Goal: Task Accomplishment & Management: Manage account settings

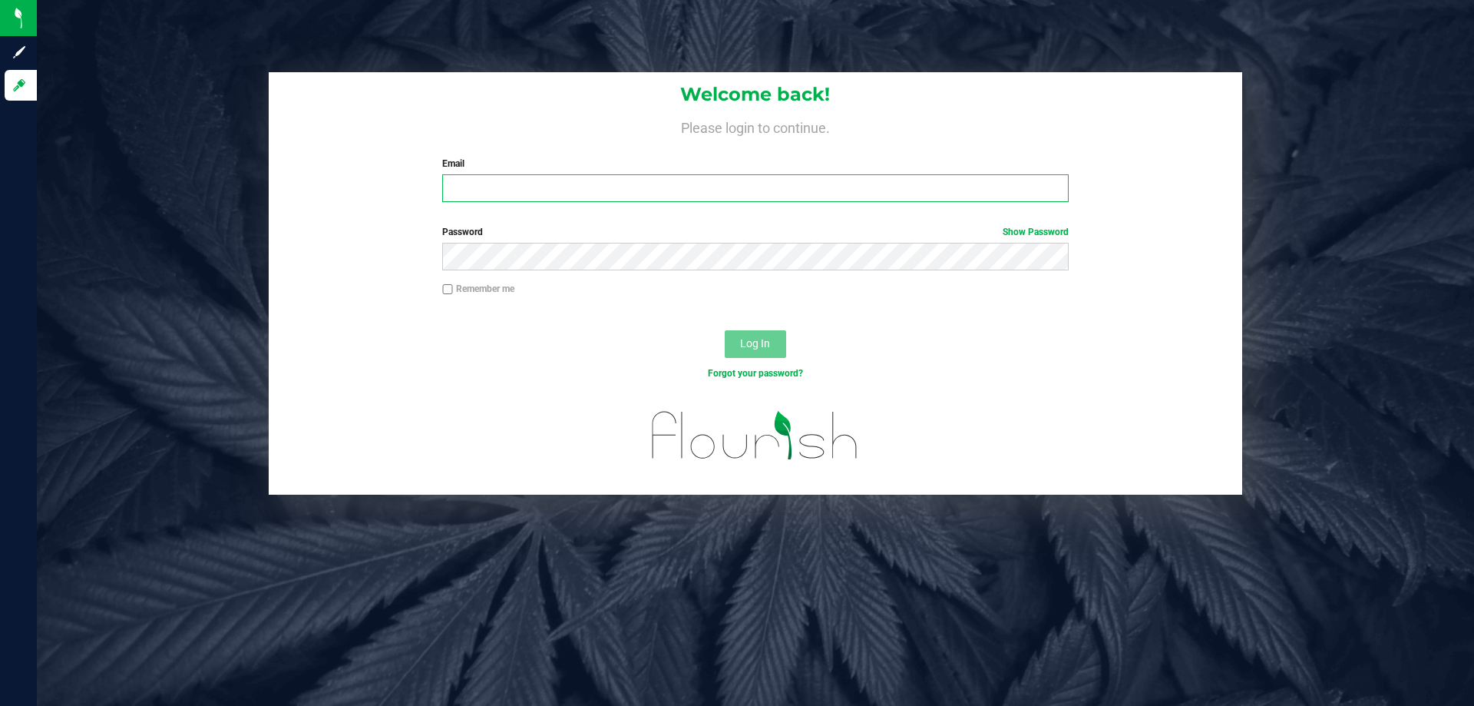
click at [511, 194] on input "Email" at bounding box center [755, 188] width 626 height 28
type input "[EMAIL_ADDRESS][DOMAIN_NAME]"
click at [725, 330] on button "Log In" at bounding box center [755, 344] width 61 height 28
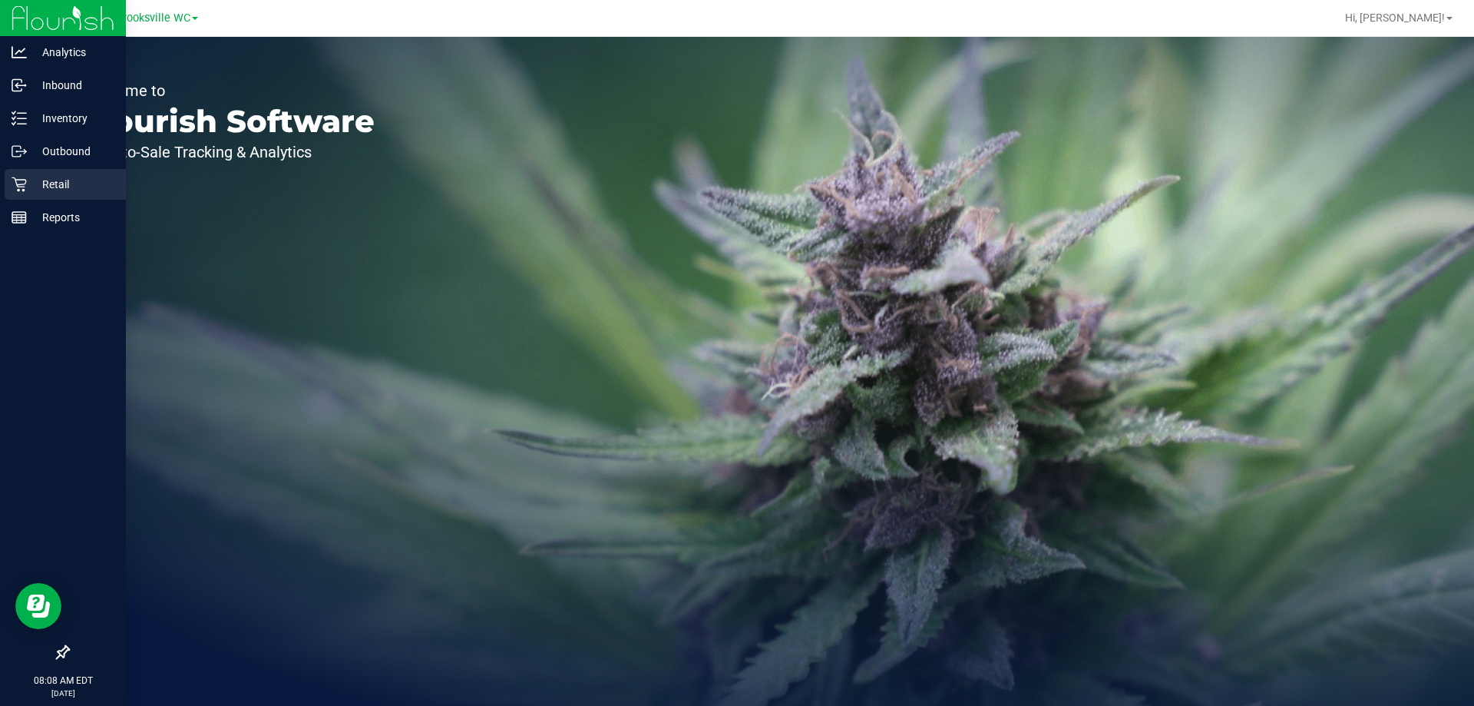
drag, startPoint x: 78, startPoint y: 178, endPoint x: 83, endPoint y: 171, distance: 8.3
click at [79, 177] on p "Retail" at bounding box center [73, 184] width 92 height 18
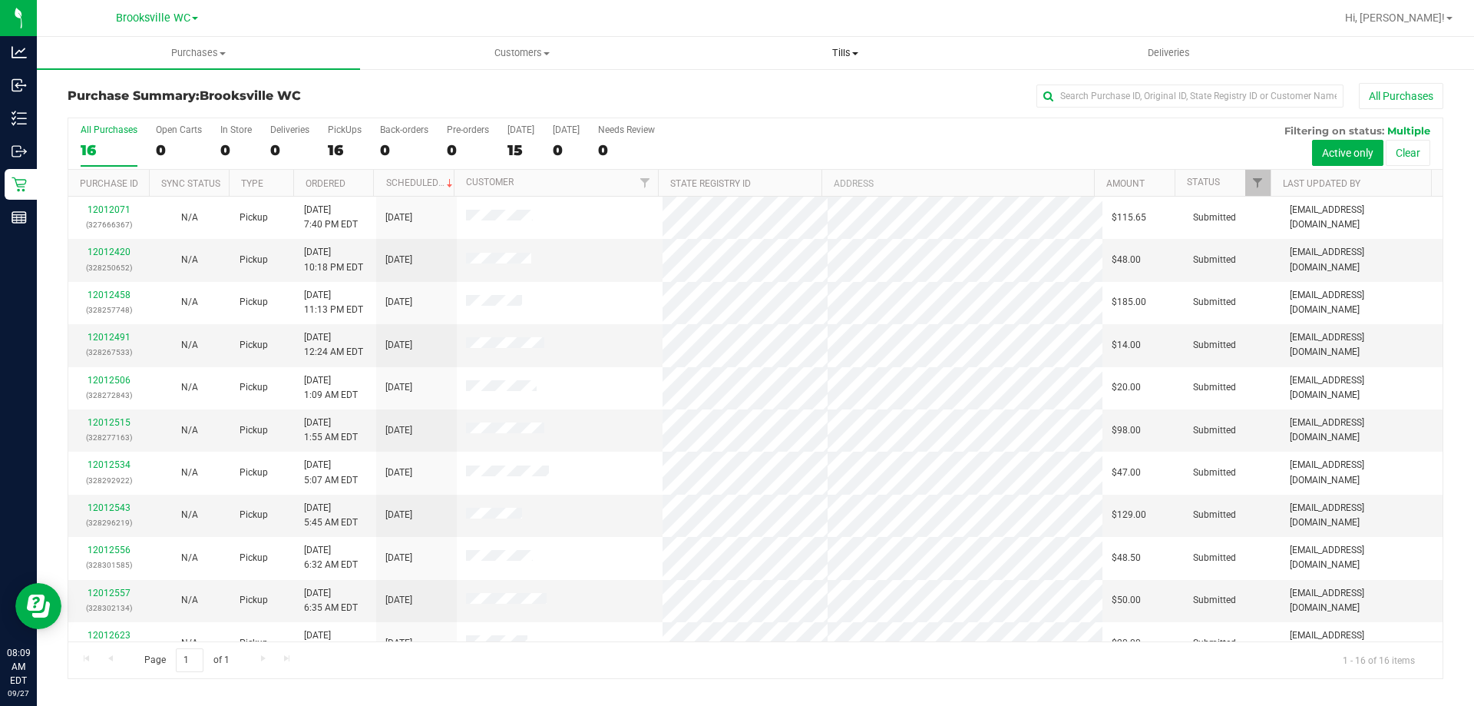
click at [848, 55] on span "Tills" at bounding box center [845, 53] width 322 height 14
click at [812, 88] on li "Manage tills" at bounding box center [844, 93] width 323 height 18
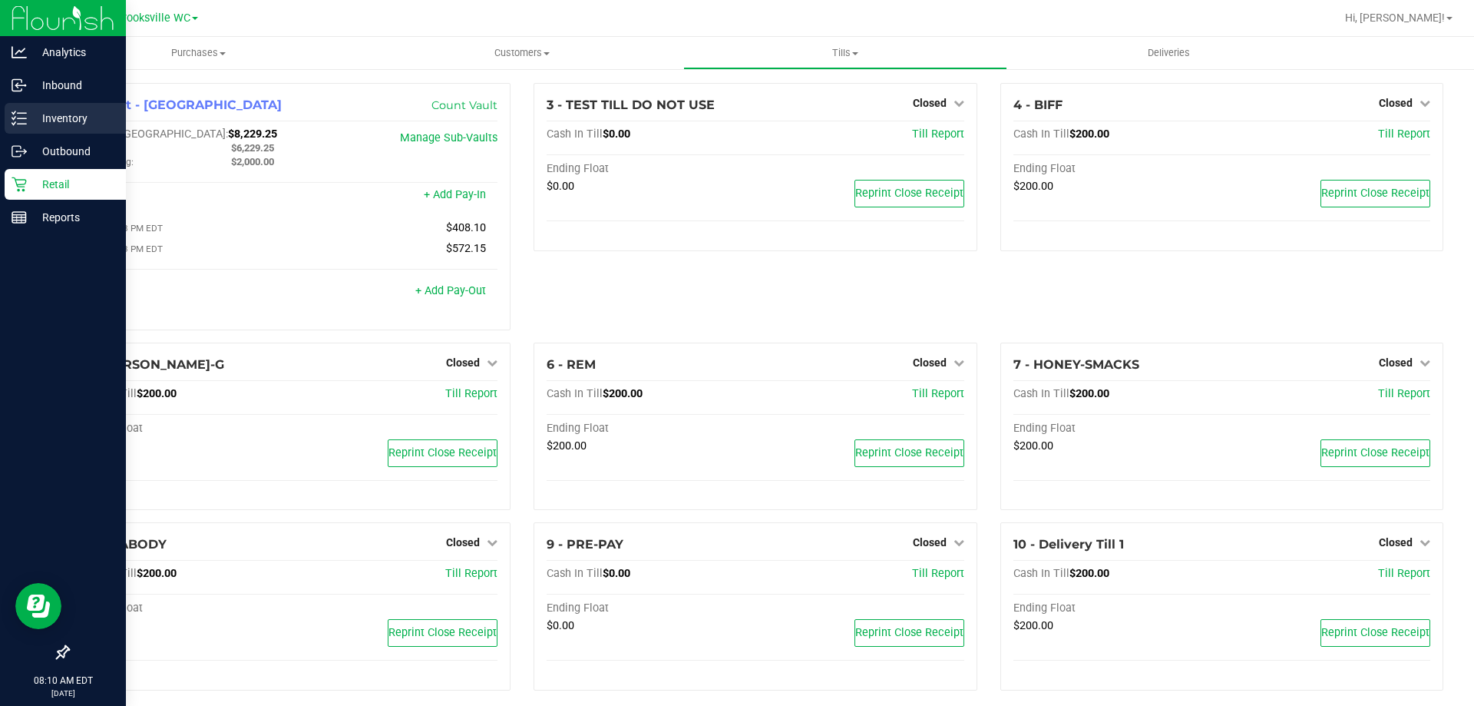
click at [32, 122] on p "Inventory" at bounding box center [73, 118] width 92 height 18
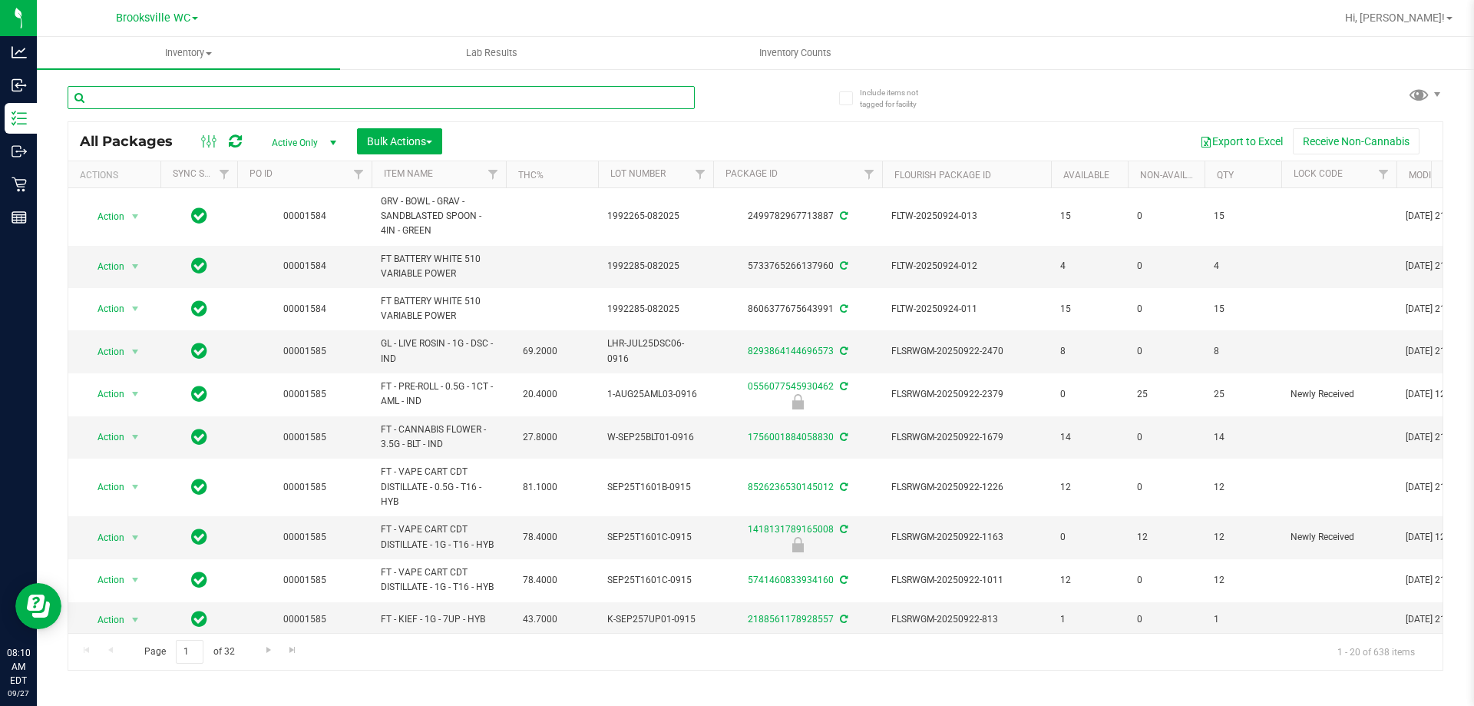
click at [342, 104] on input "text" at bounding box center [381, 97] width 627 height 23
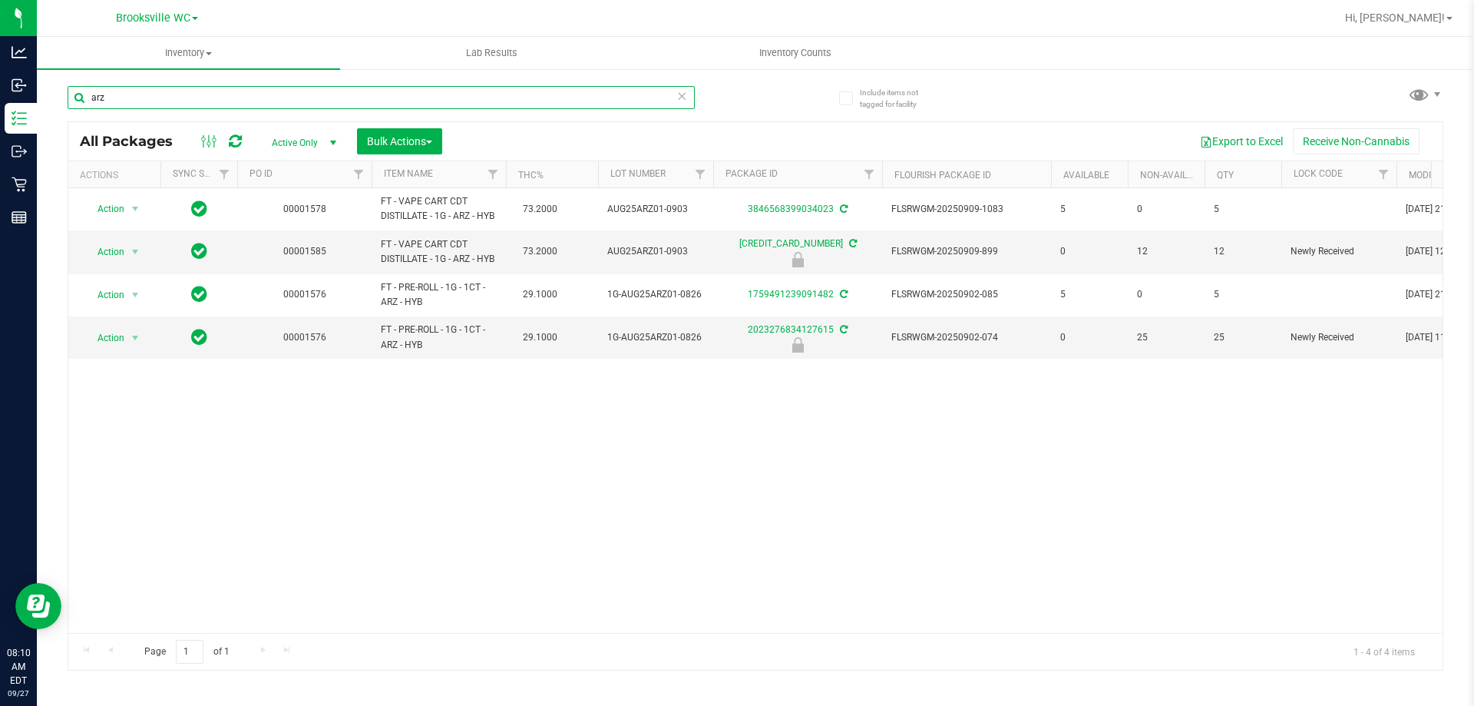
type input "arz"
click at [301, 144] on span "Active Only" at bounding box center [301, 142] width 84 height 21
click at [284, 236] on li "All" at bounding box center [300, 235] width 83 height 23
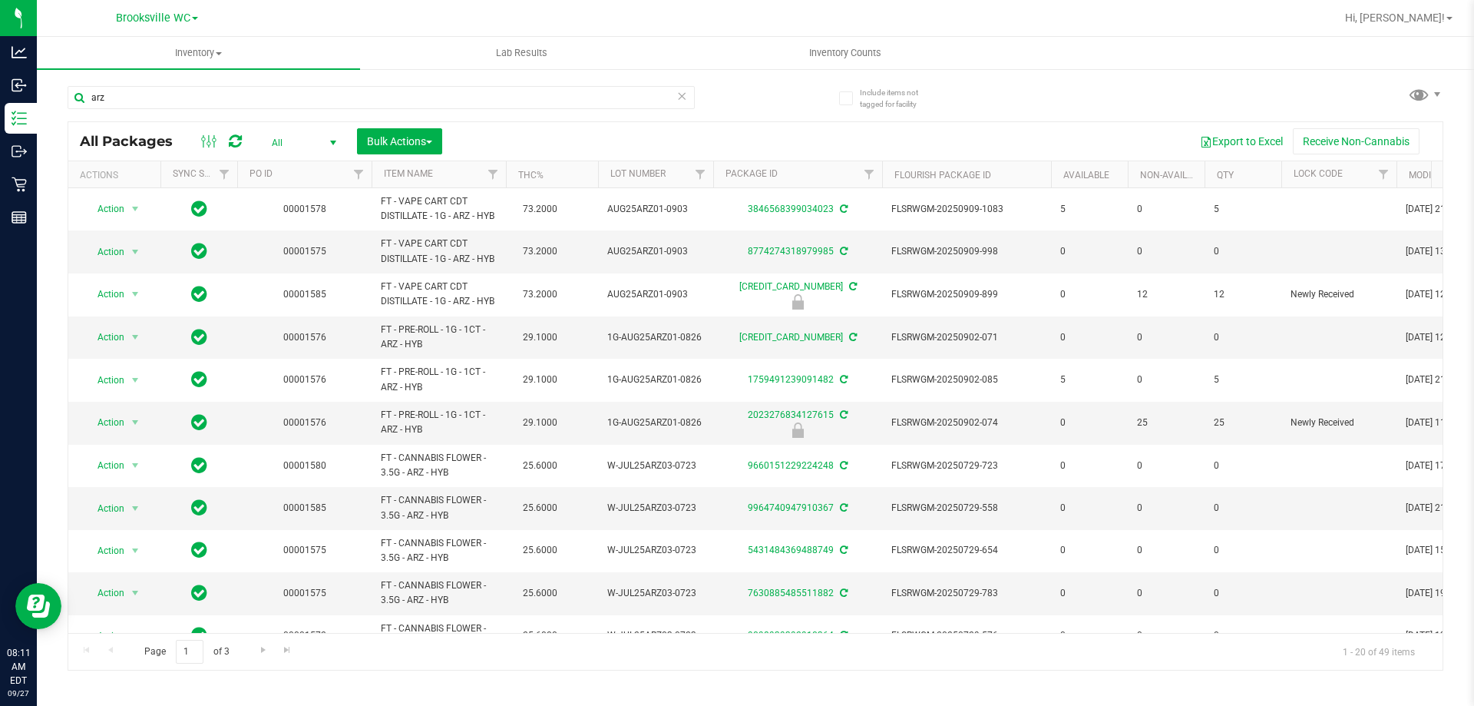
click at [774, 102] on div "arz All Packages All Active Only Lab Samples Locked All External Internal Bulk …" at bounding box center [756, 370] width 1376 height 599
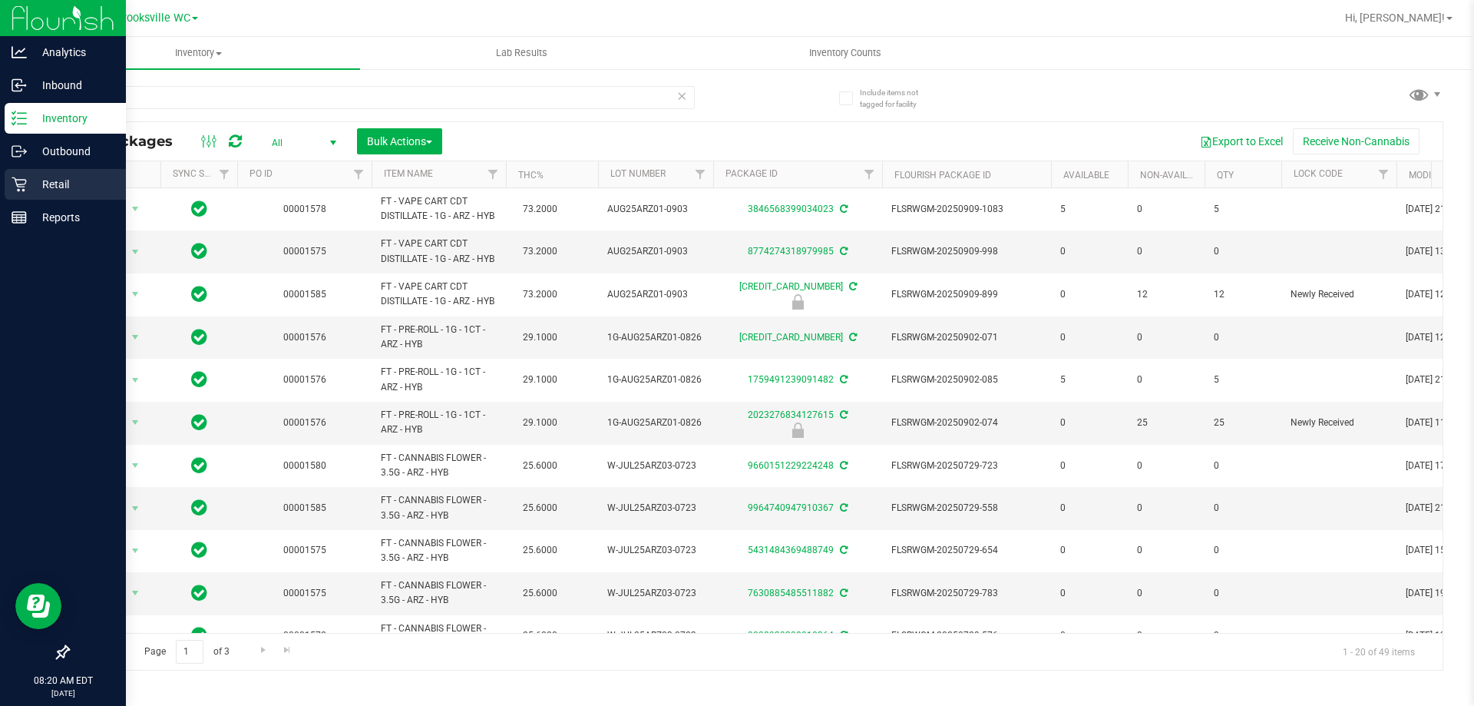
drag, startPoint x: 61, startPoint y: 180, endPoint x: 64, endPoint y: 172, distance: 9.0
click at [61, 178] on p "Retail" at bounding box center [73, 184] width 92 height 18
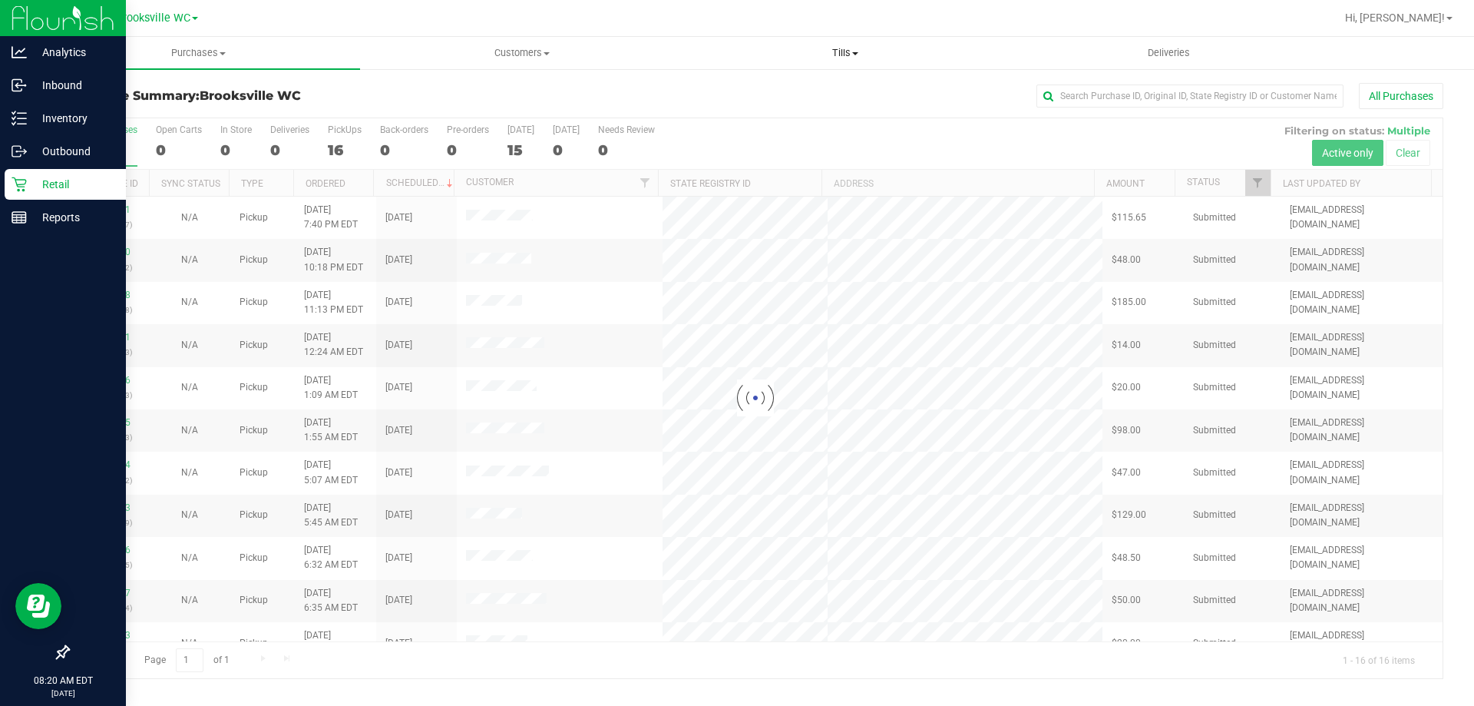
click at [842, 55] on span "Tills" at bounding box center [845, 53] width 322 height 14
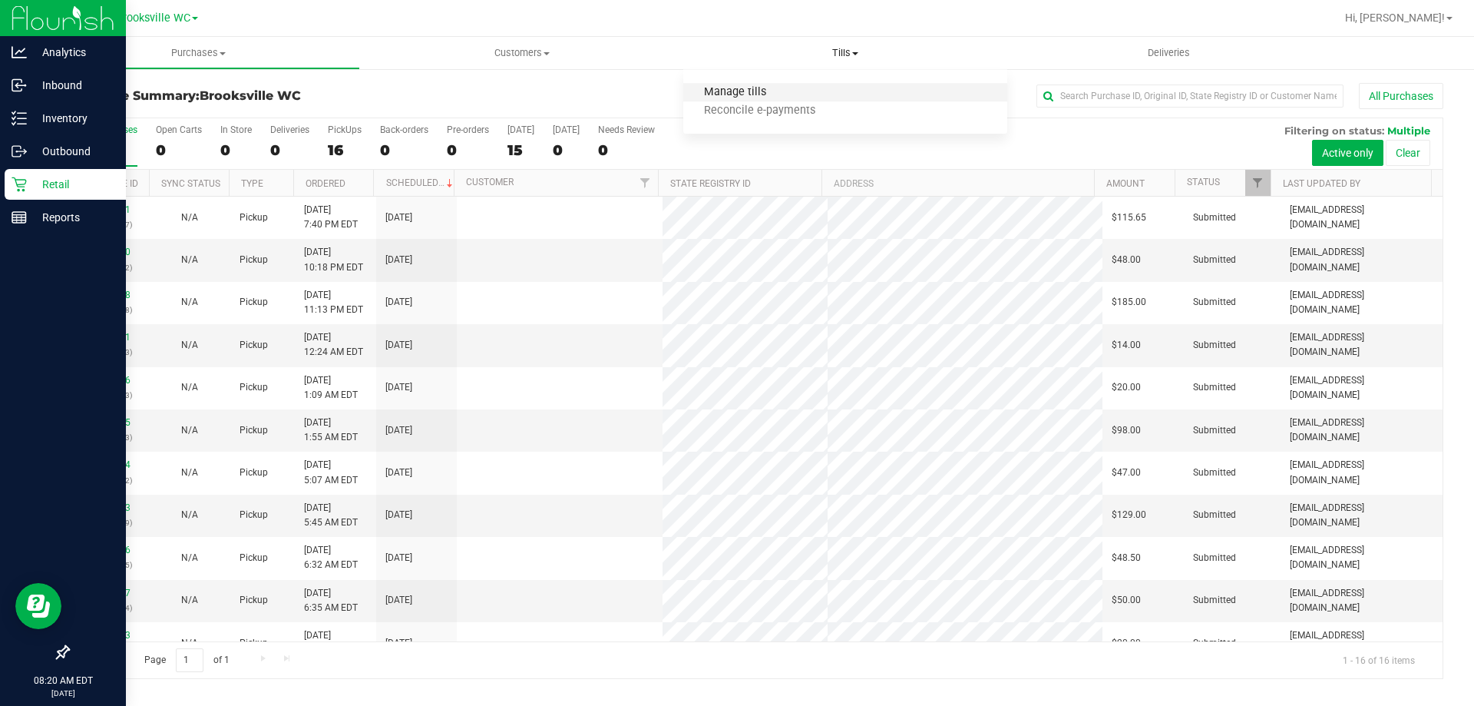
click at [749, 89] on span "Manage tills" at bounding box center [735, 92] width 104 height 13
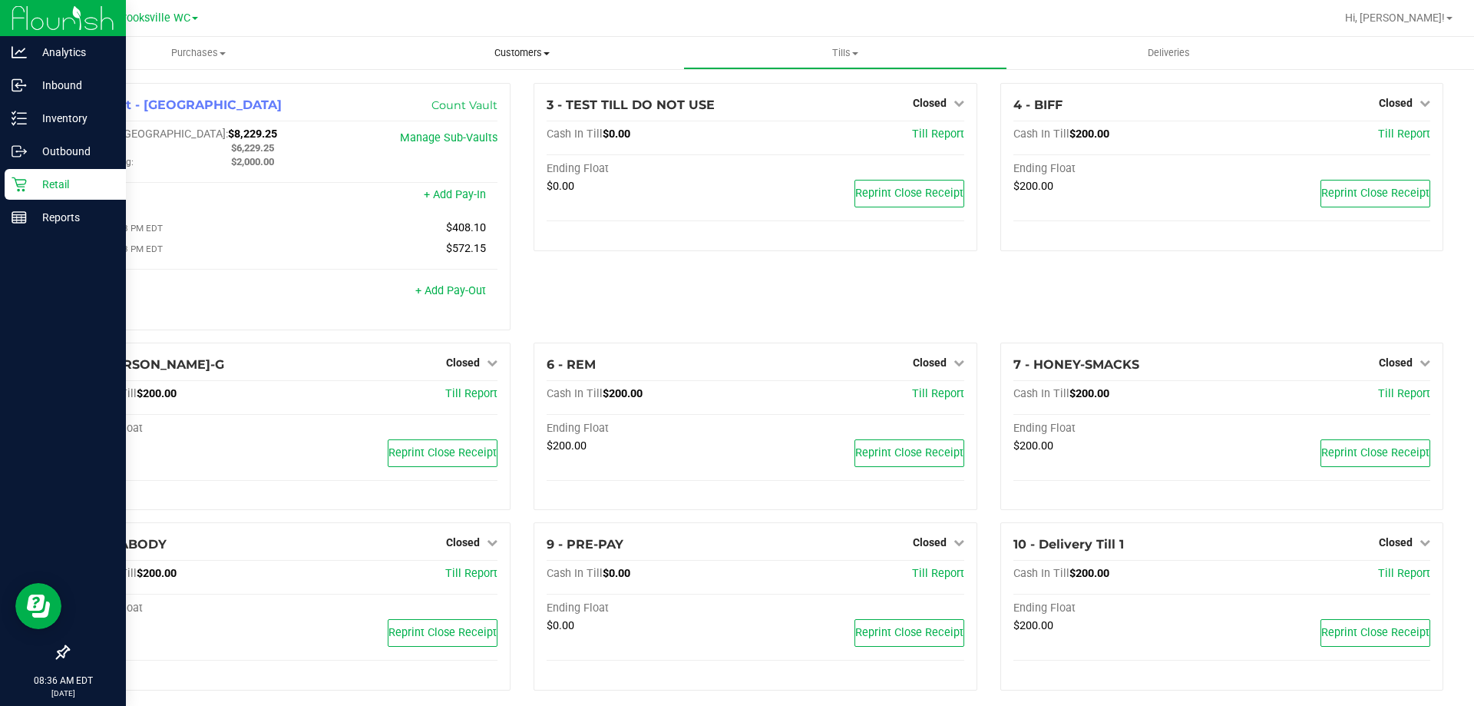
click at [412, 51] on span "Customers" at bounding box center [522, 53] width 322 height 14
click at [1364, 101] on div "4 - BIFF Closed Open Till" at bounding box center [1222, 105] width 417 height 18
click at [1391, 101] on span "Closed" at bounding box center [1396, 103] width 34 height 12
click at [1387, 137] on link "Open Till" at bounding box center [1395, 135] width 41 height 12
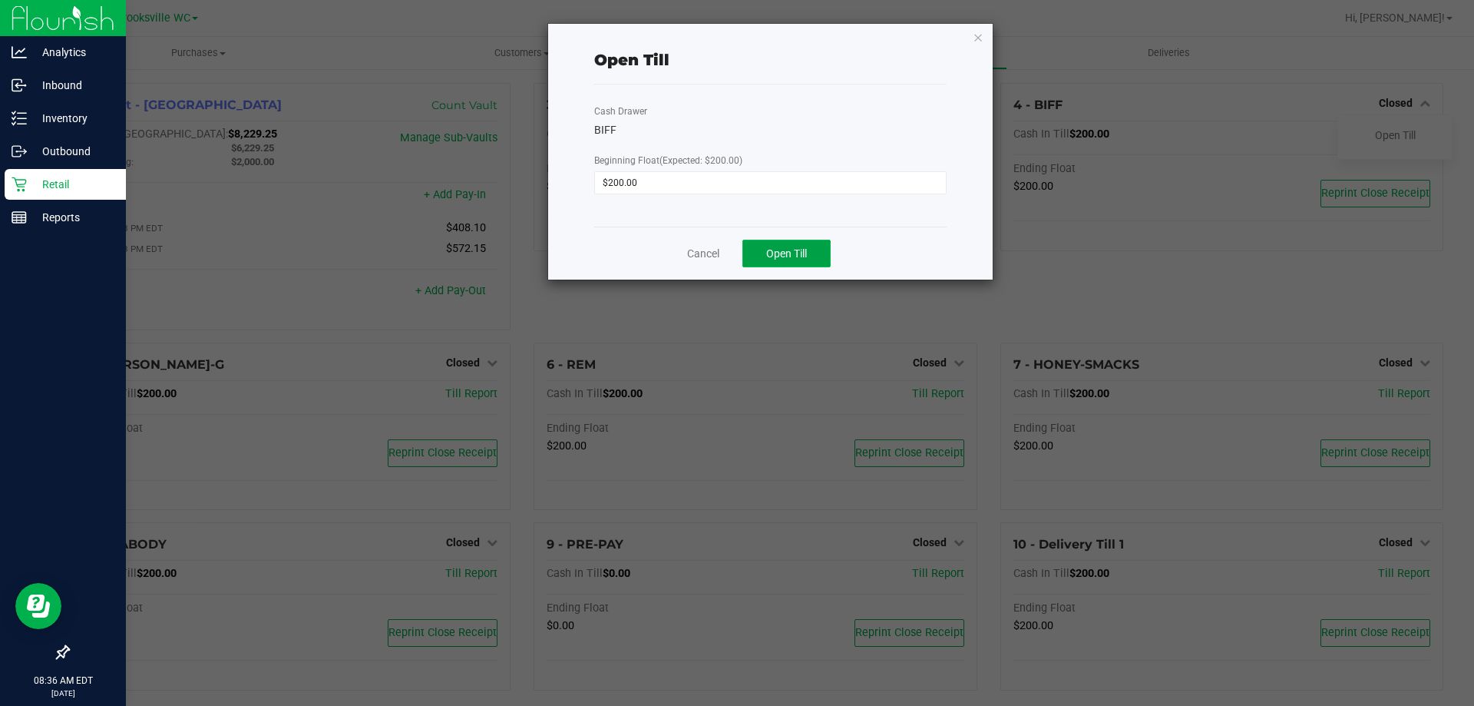
click at [806, 253] on span "Open Till" at bounding box center [786, 253] width 41 height 12
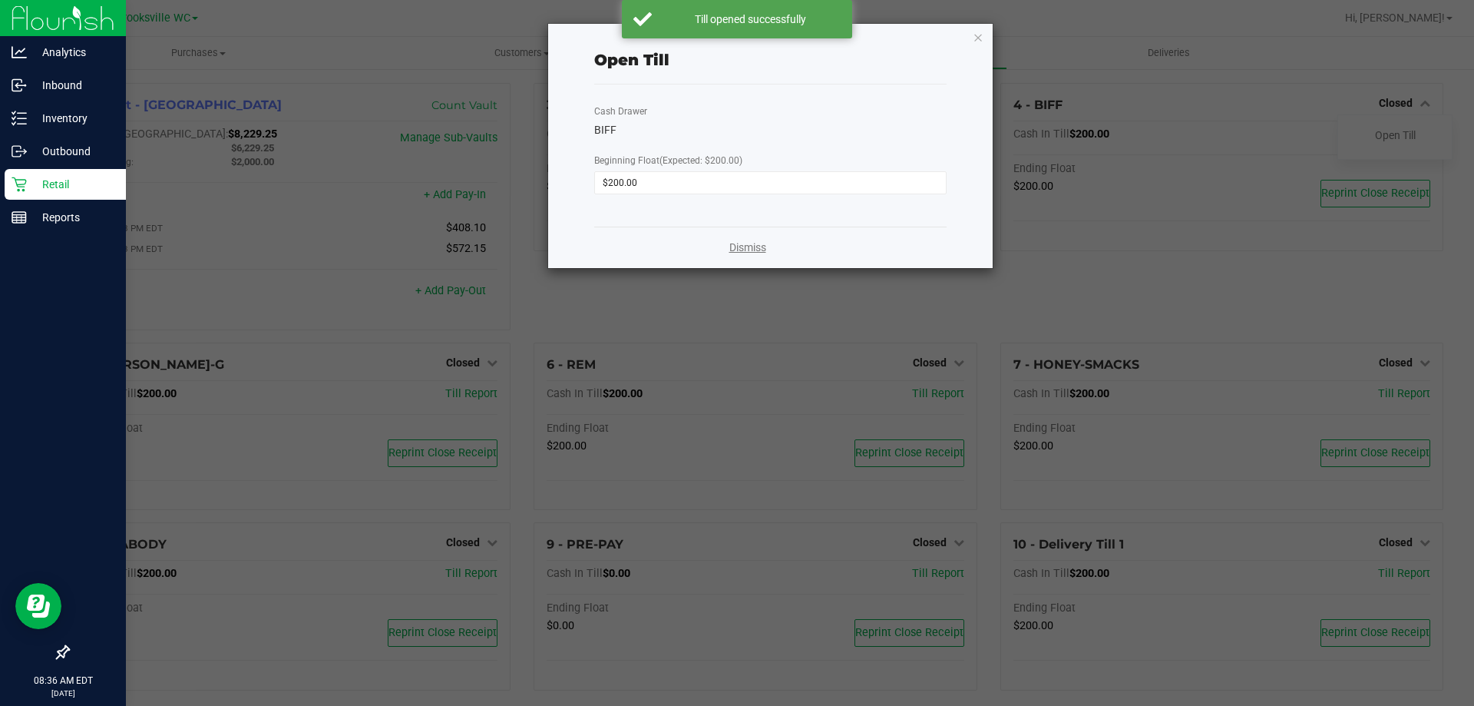
click at [740, 243] on link "Dismiss" at bounding box center [747, 248] width 37 height 16
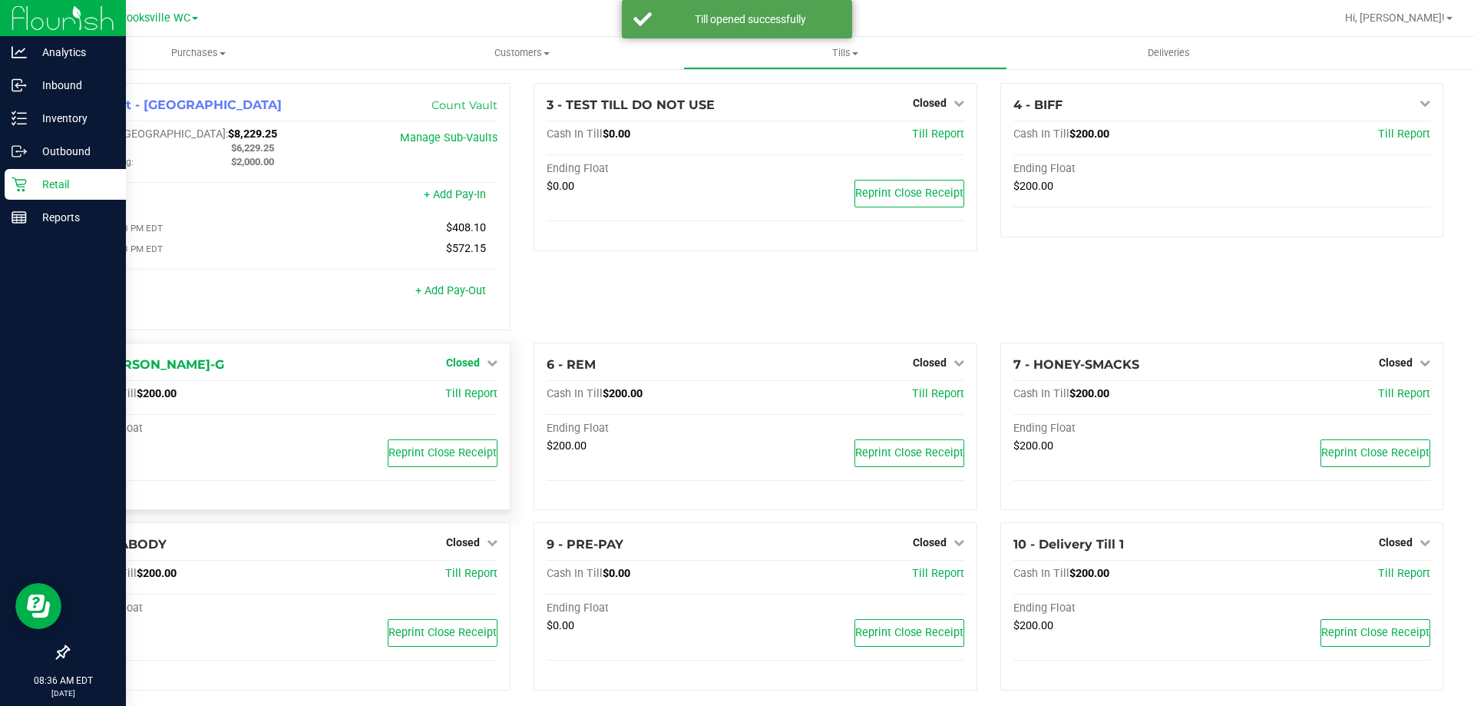
click at [461, 368] on span "Closed" at bounding box center [463, 362] width 34 height 12
click at [465, 398] on link "Open Till" at bounding box center [462, 394] width 41 height 12
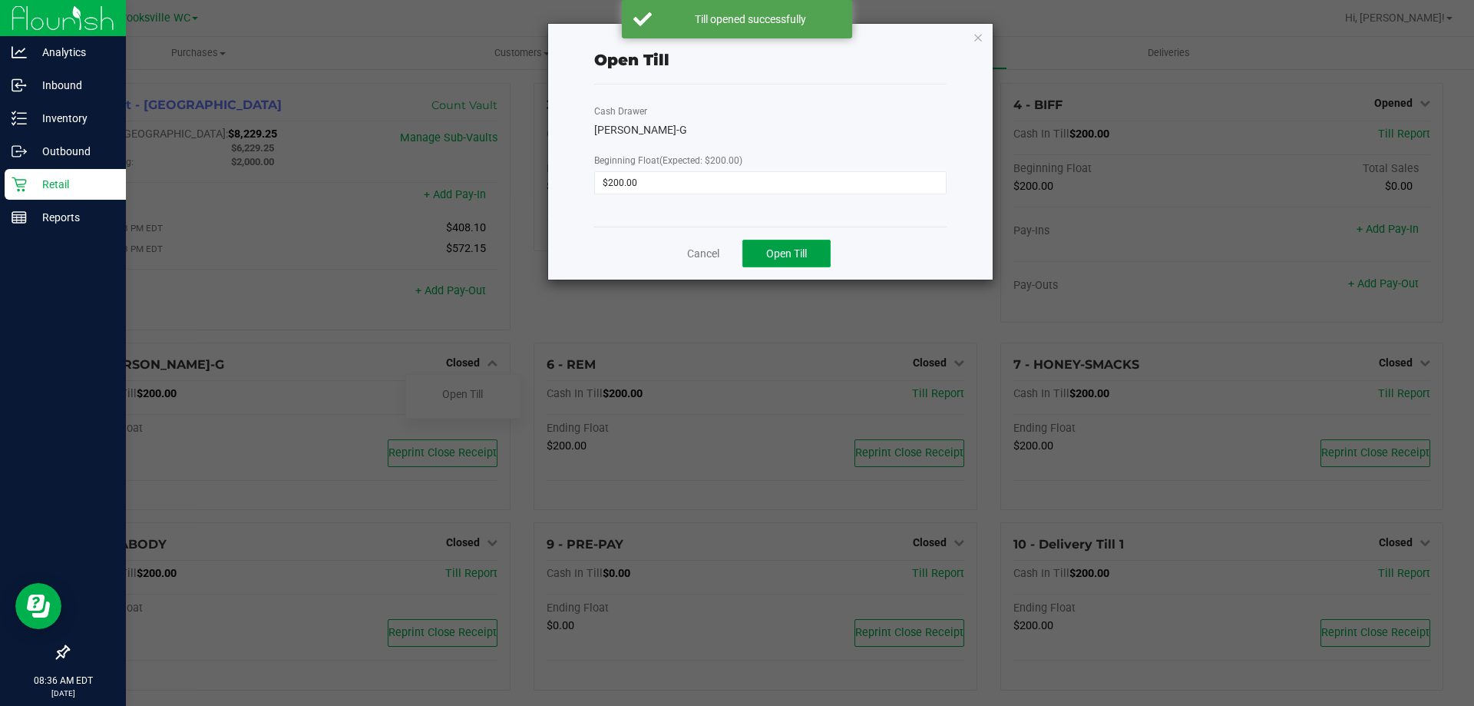
click at [790, 246] on button "Open Till" at bounding box center [786, 254] width 88 height 28
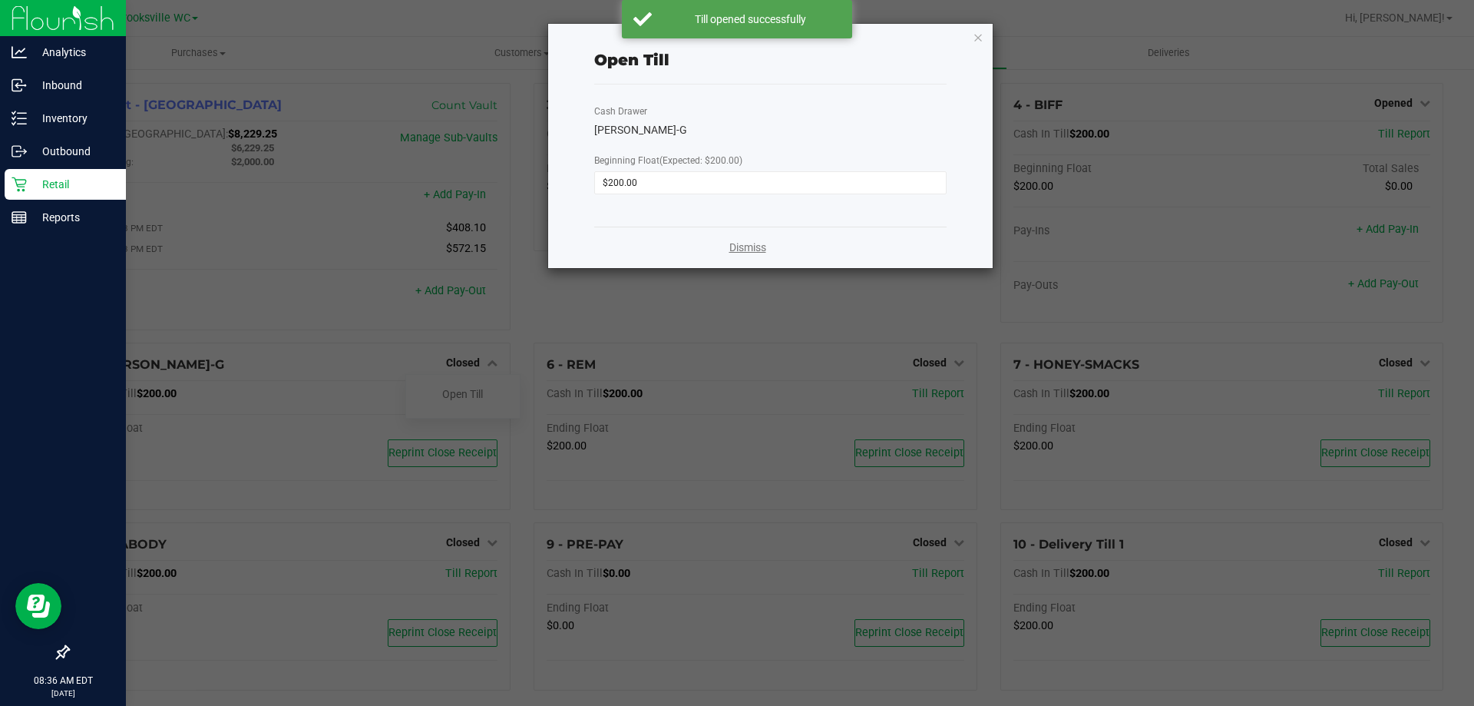
click at [747, 250] on link "Dismiss" at bounding box center [747, 248] width 37 height 16
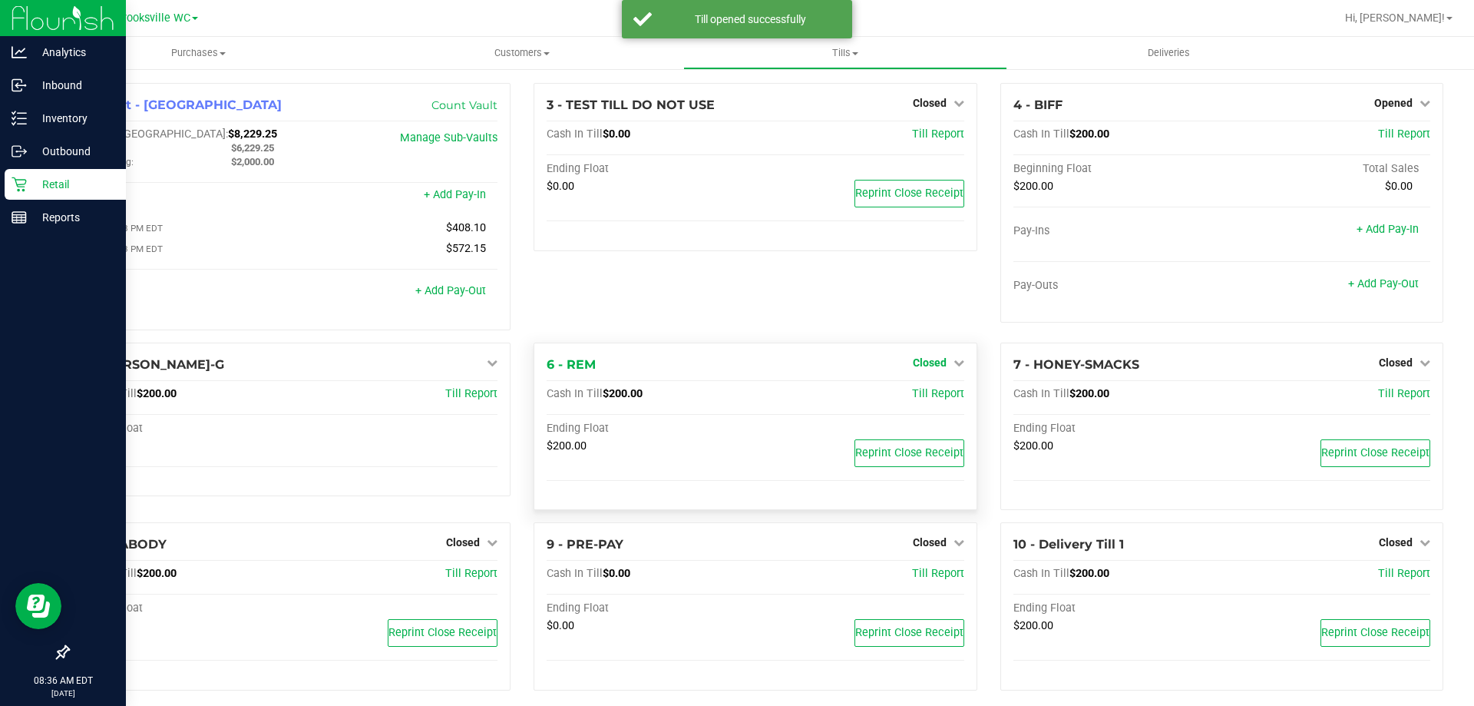
click at [920, 364] on span "Closed" at bounding box center [930, 362] width 34 height 12
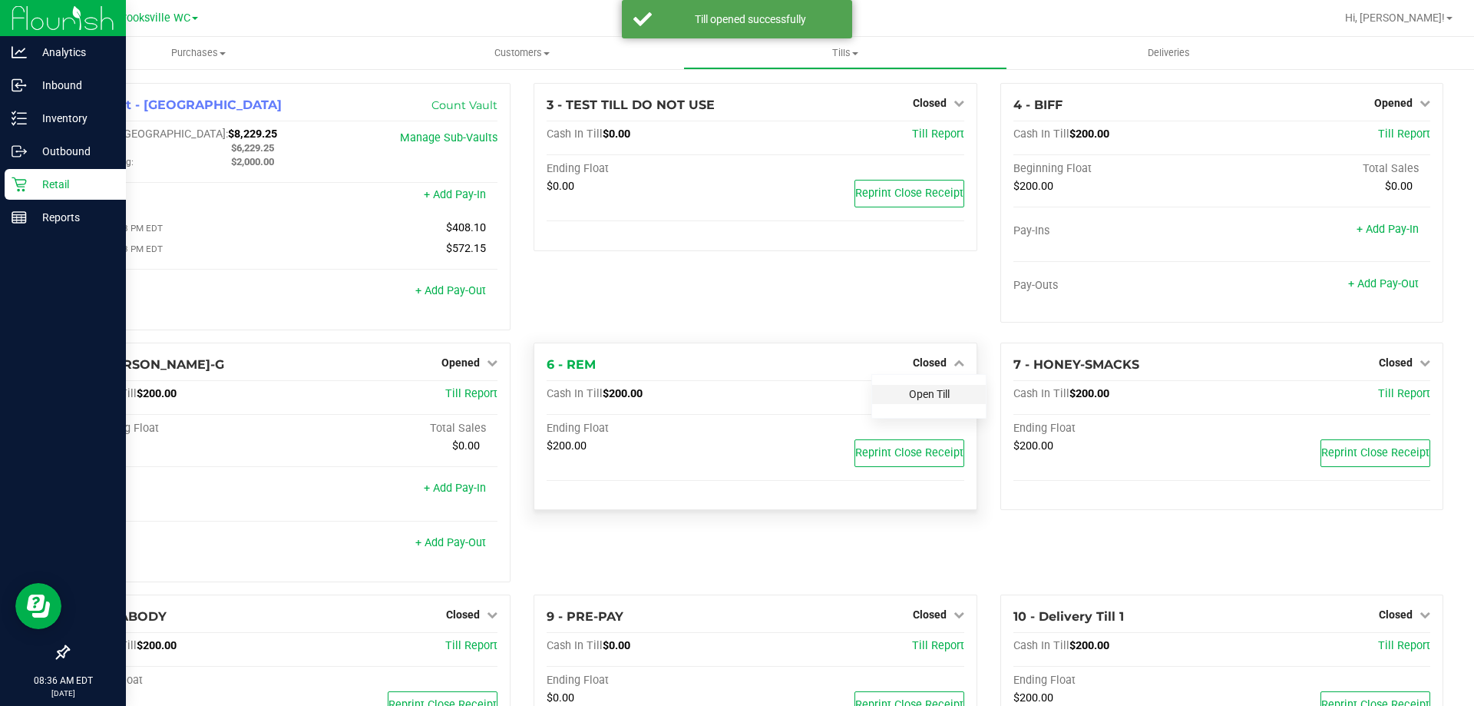
click at [914, 395] on link "Open Till" at bounding box center [929, 394] width 41 height 12
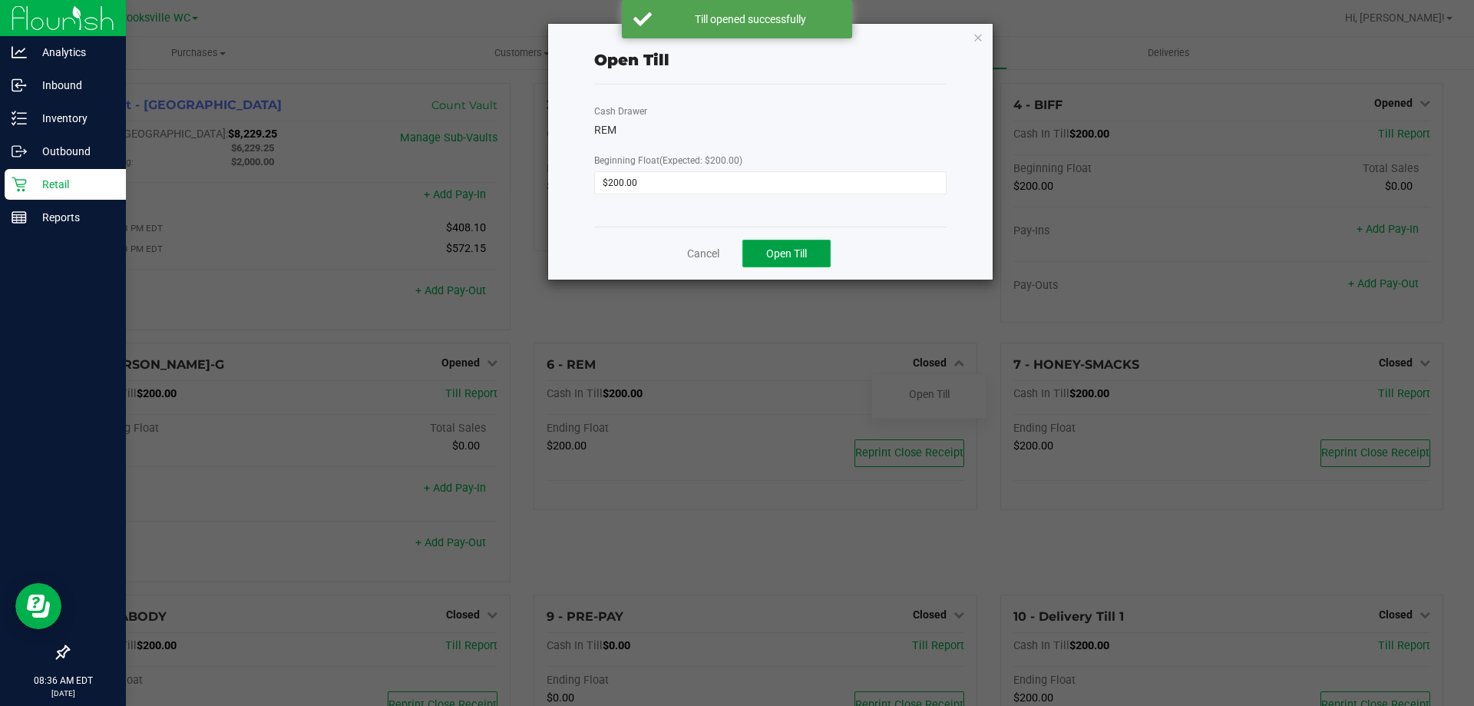
click at [798, 250] on span "Open Till" at bounding box center [786, 253] width 41 height 12
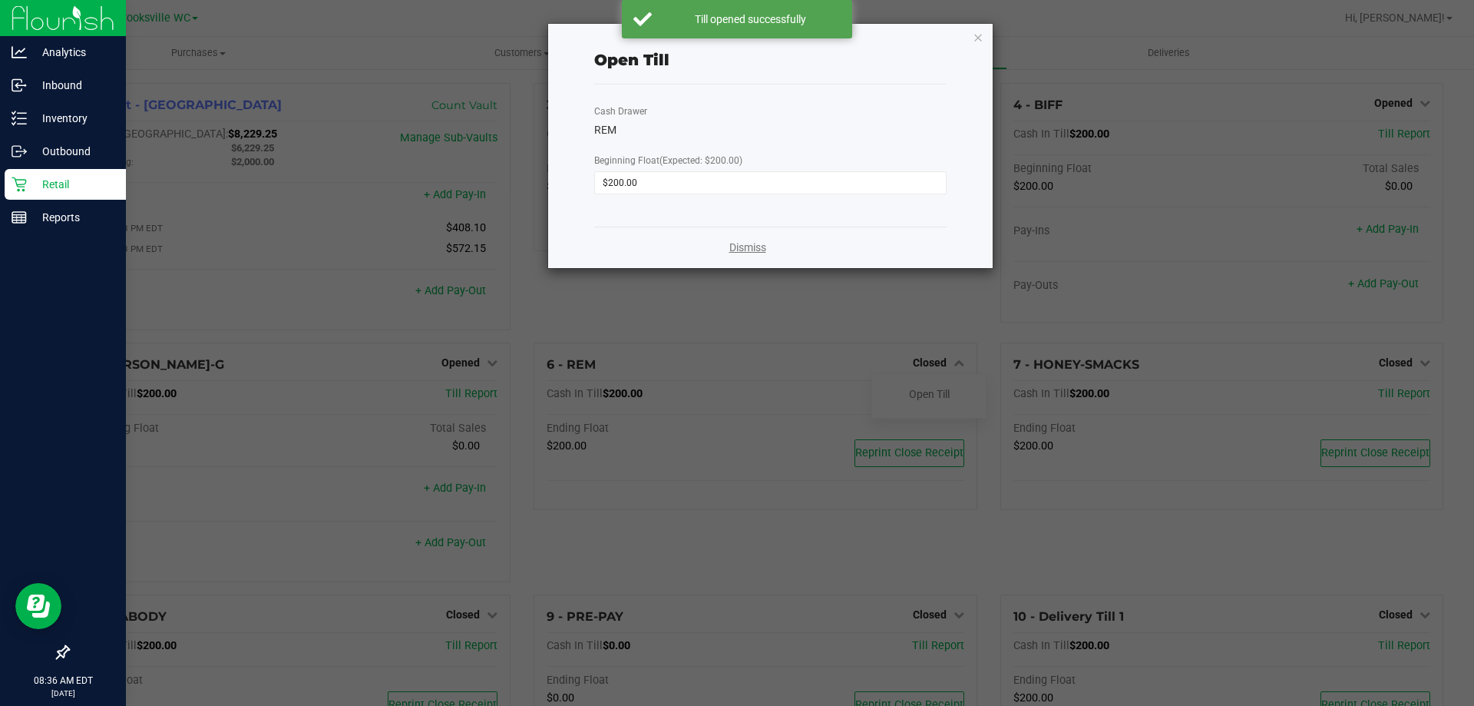
click at [740, 243] on link "Dismiss" at bounding box center [747, 248] width 37 height 16
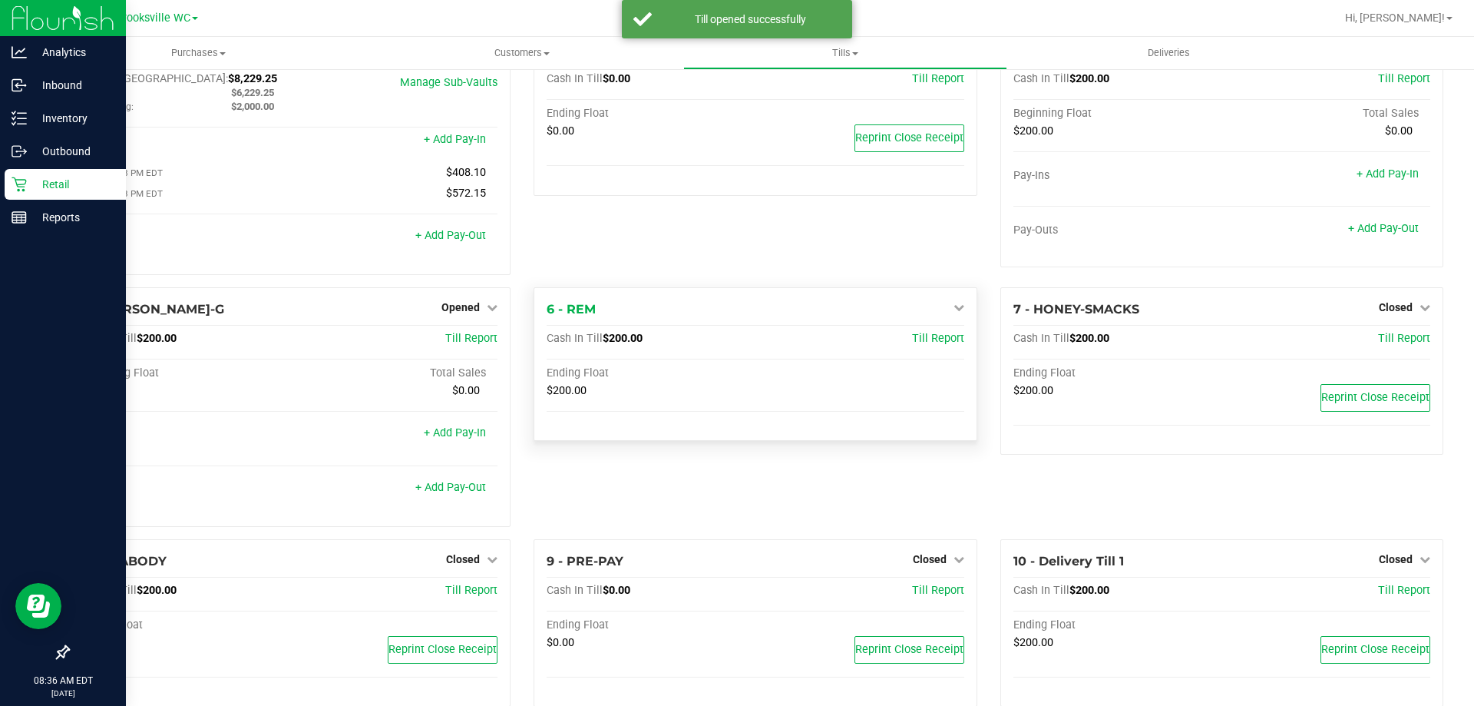
scroll to position [87, 0]
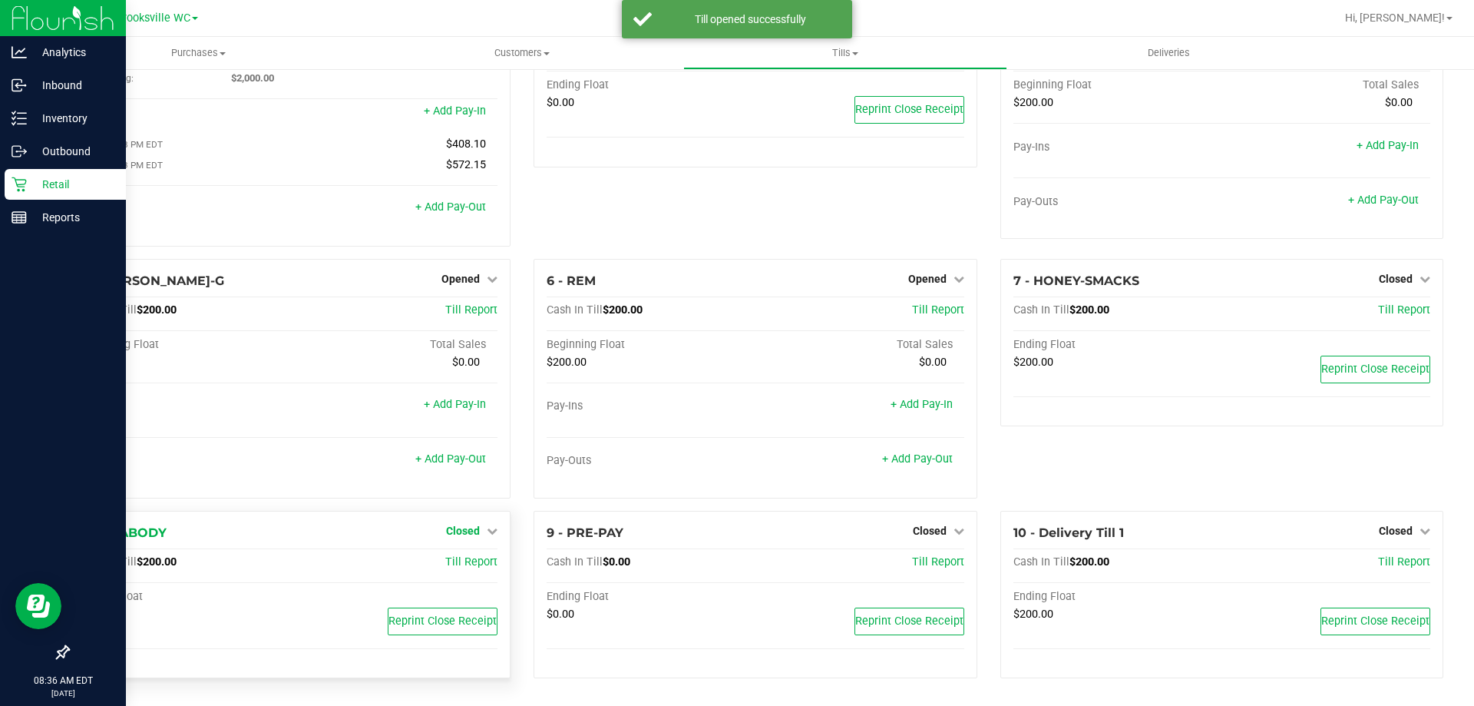
click at [465, 533] on span "Closed" at bounding box center [463, 530] width 34 height 12
click at [452, 565] on link "Open Till" at bounding box center [462, 562] width 41 height 12
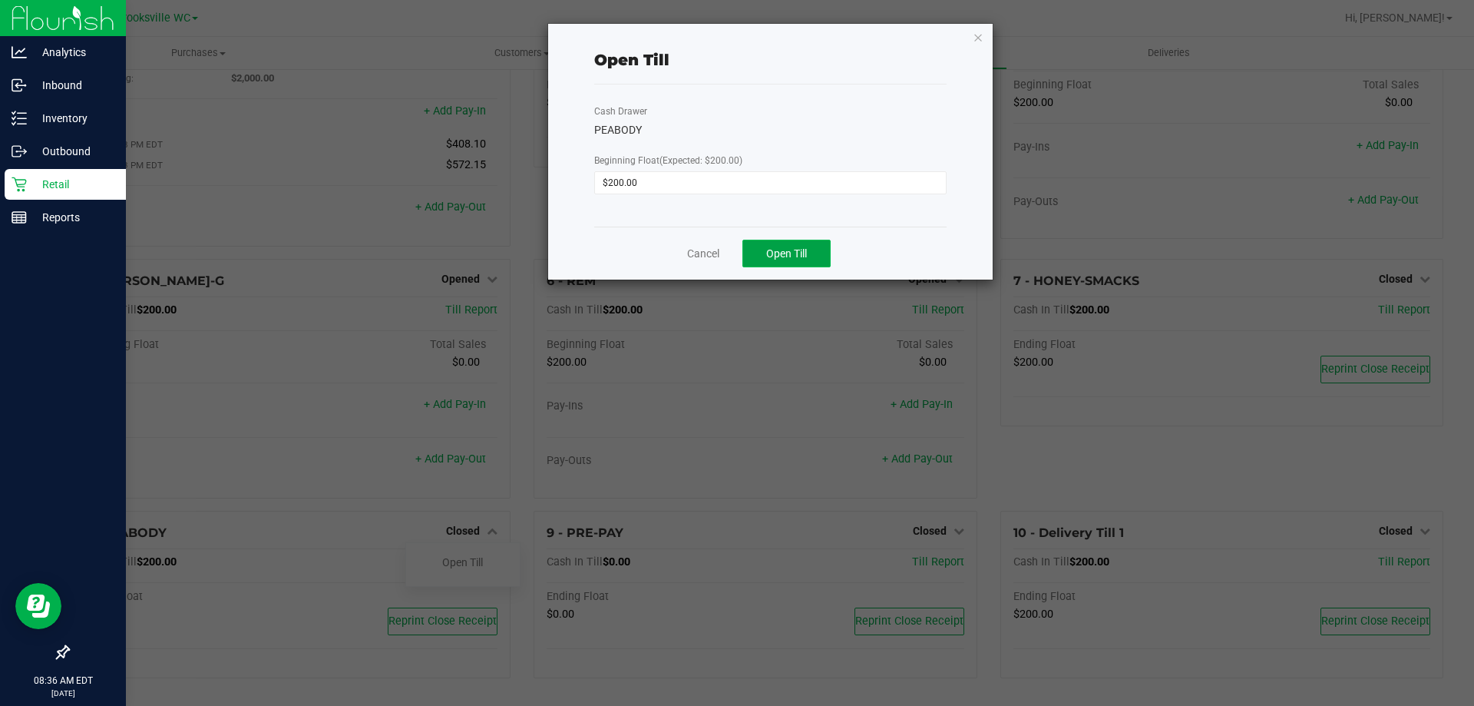
click at [770, 248] on span "Open Till" at bounding box center [786, 253] width 41 height 12
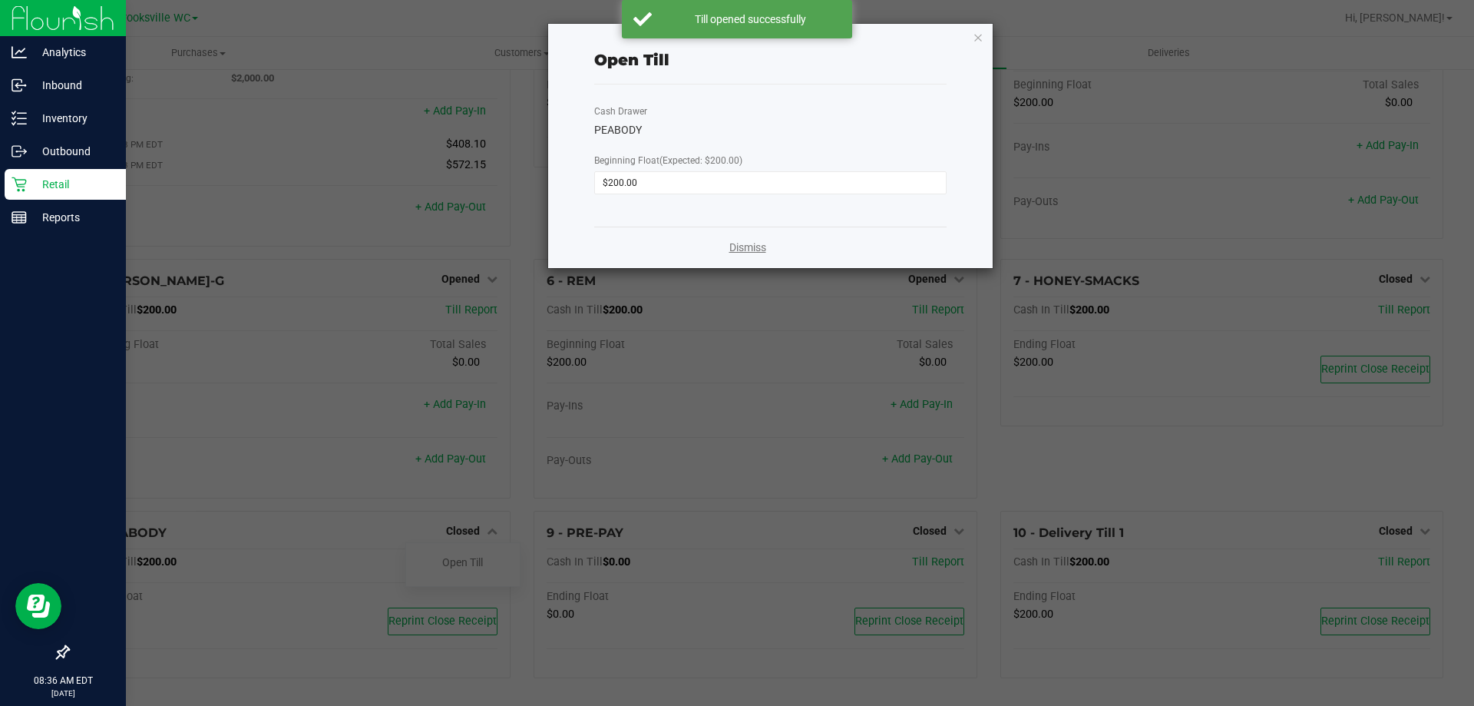
click at [744, 246] on link "Dismiss" at bounding box center [747, 248] width 37 height 16
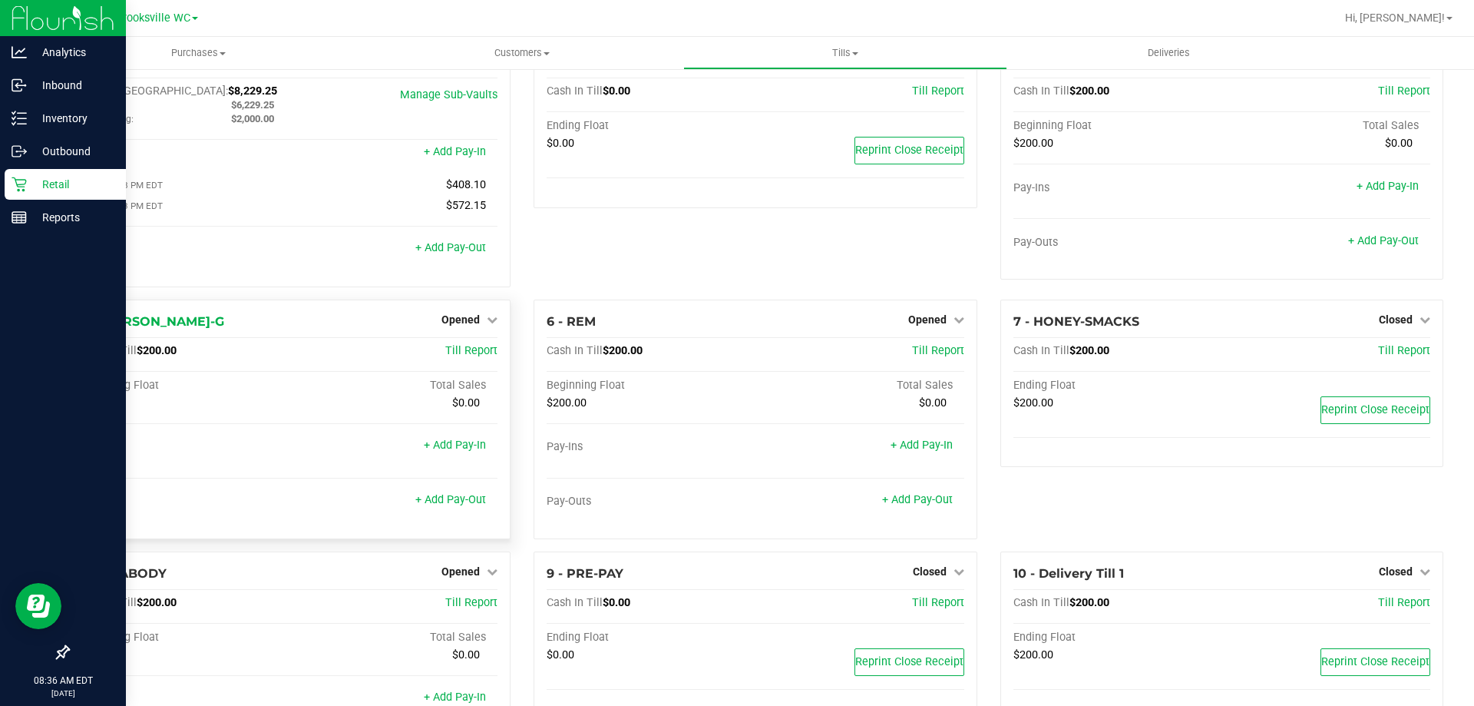
scroll to position [0, 0]
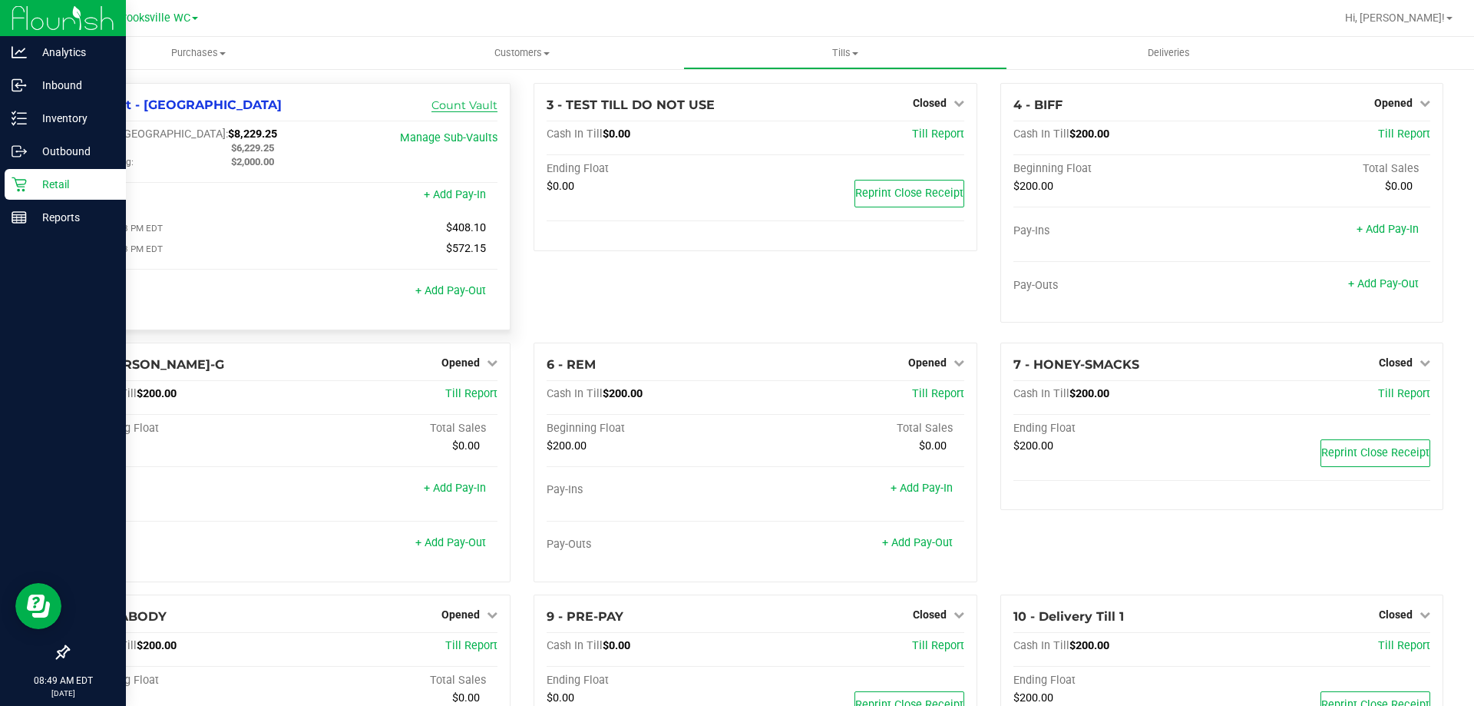
click at [442, 104] on link "Count Vault" at bounding box center [465, 105] width 66 height 14
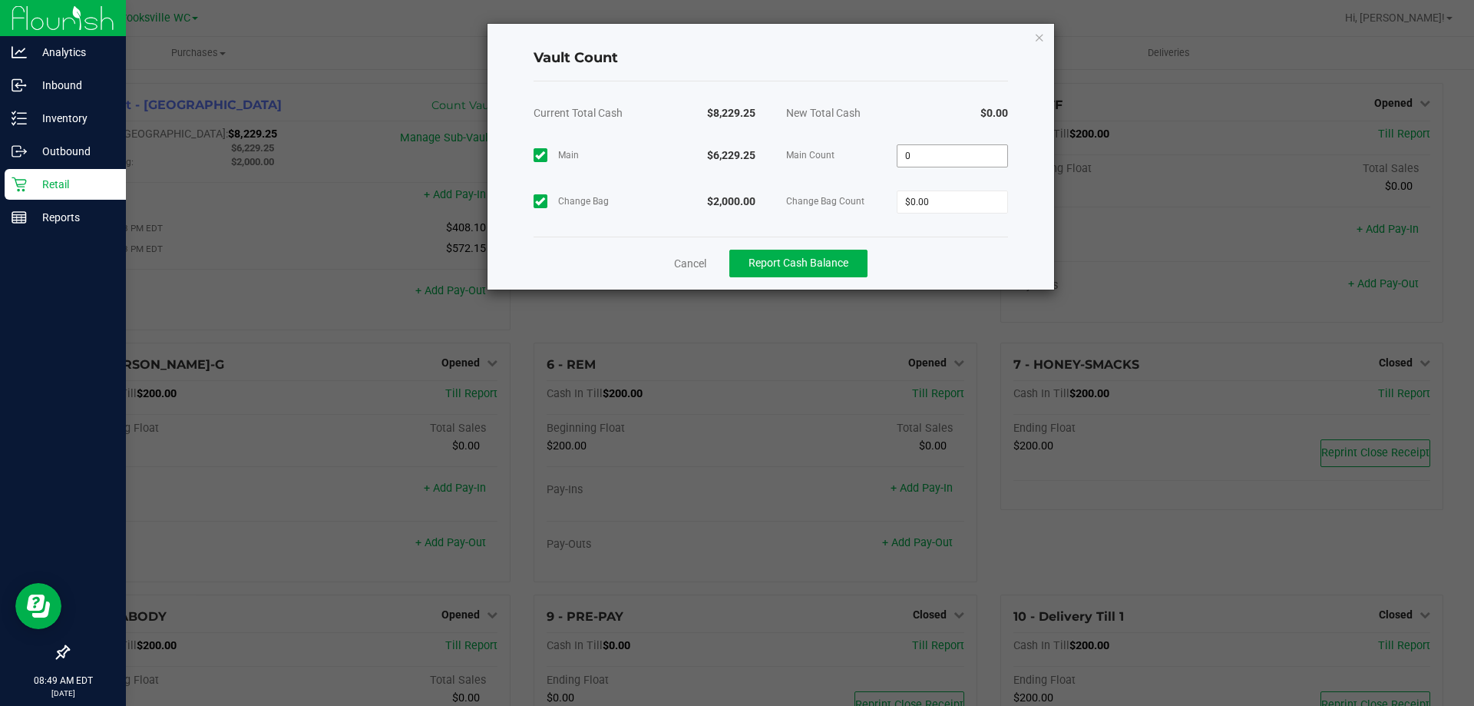
click at [974, 147] on input "0" at bounding box center [953, 155] width 110 height 21
type input "$6,229.25"
type input "$2,000.00"
click at [1004, 271] on div "Cancel Report Cash Balance" at bounding box center [771, 262] width 475 height 53
click at [837, 262] on span "Report Cash Balance" at bounding box center [799, 262] width 100 height 12
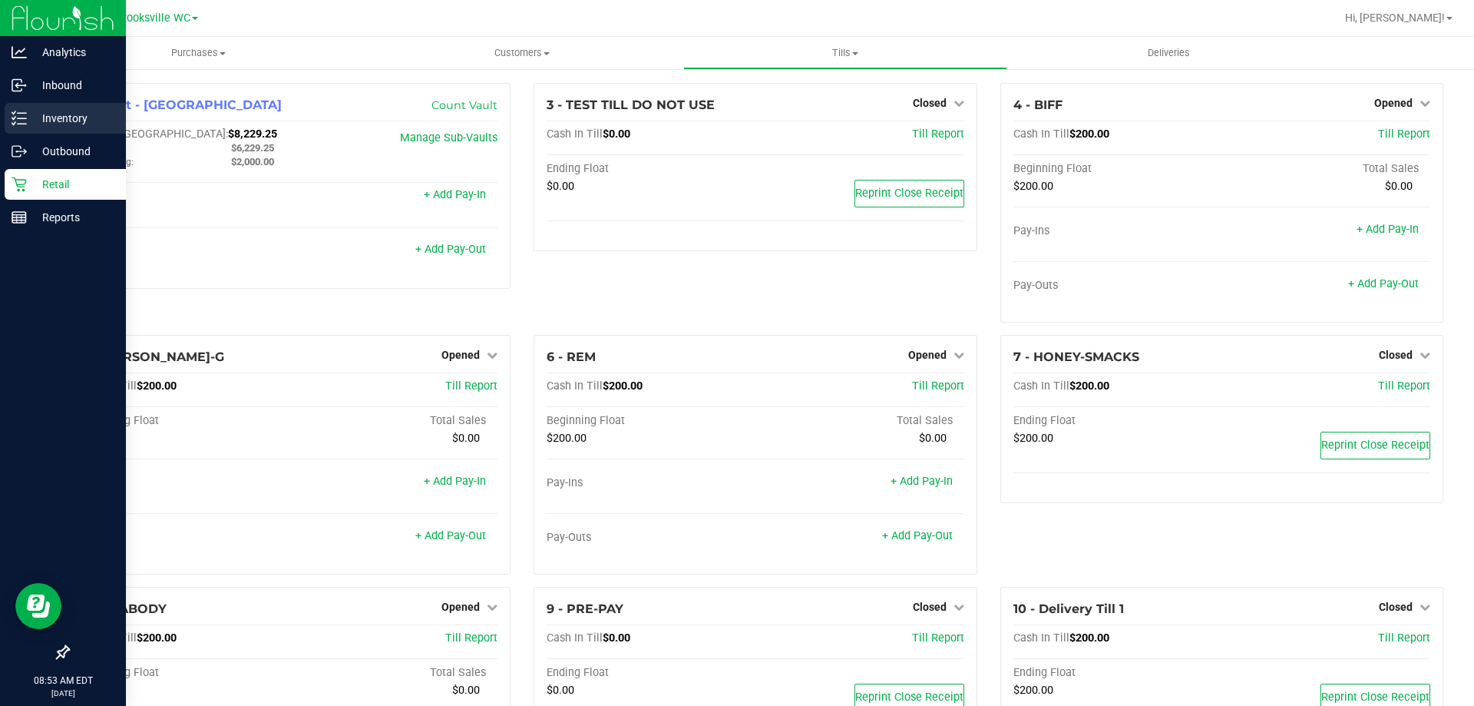
click at [77, 110] on p "Inventory" at bounding box center [73, 118] width 92 height 18
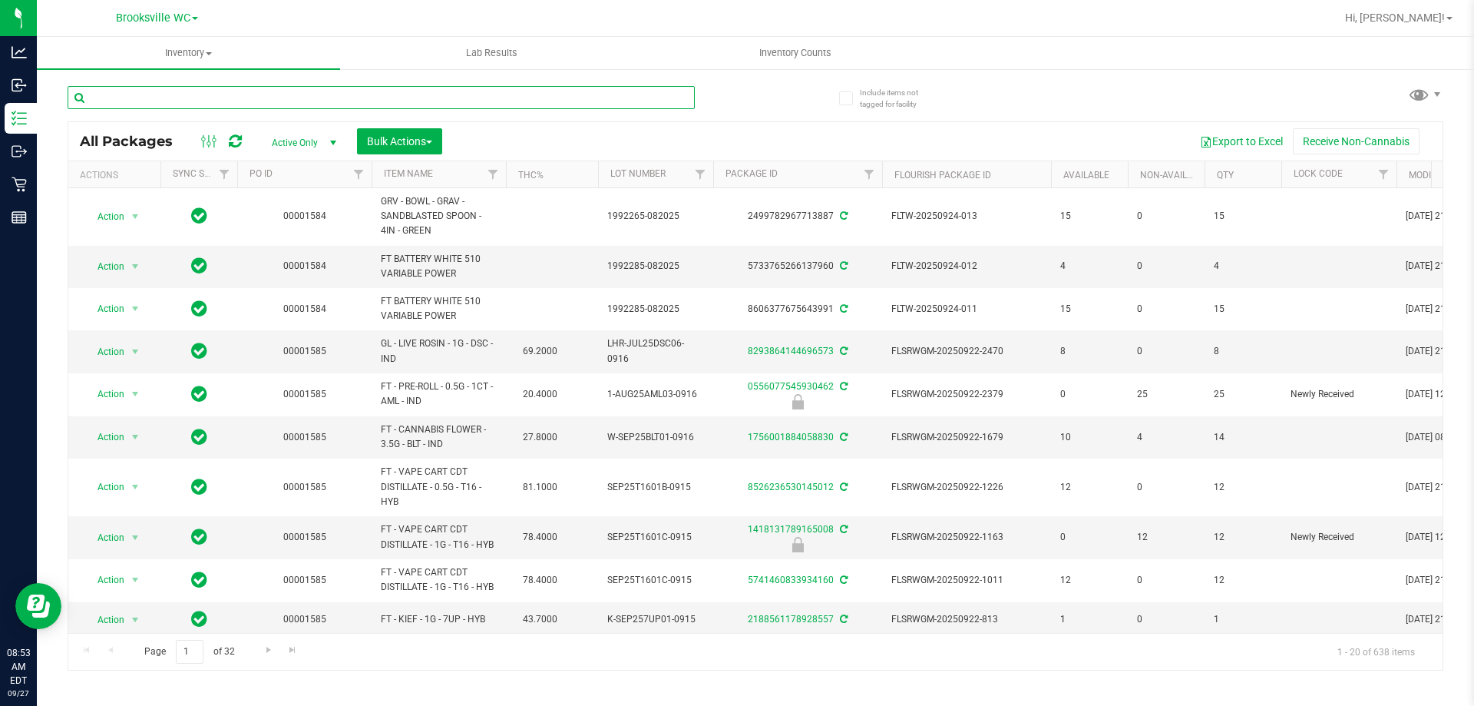
click at [372, 93] on input "text" at bounding box center [381, 97] width 627 height 23
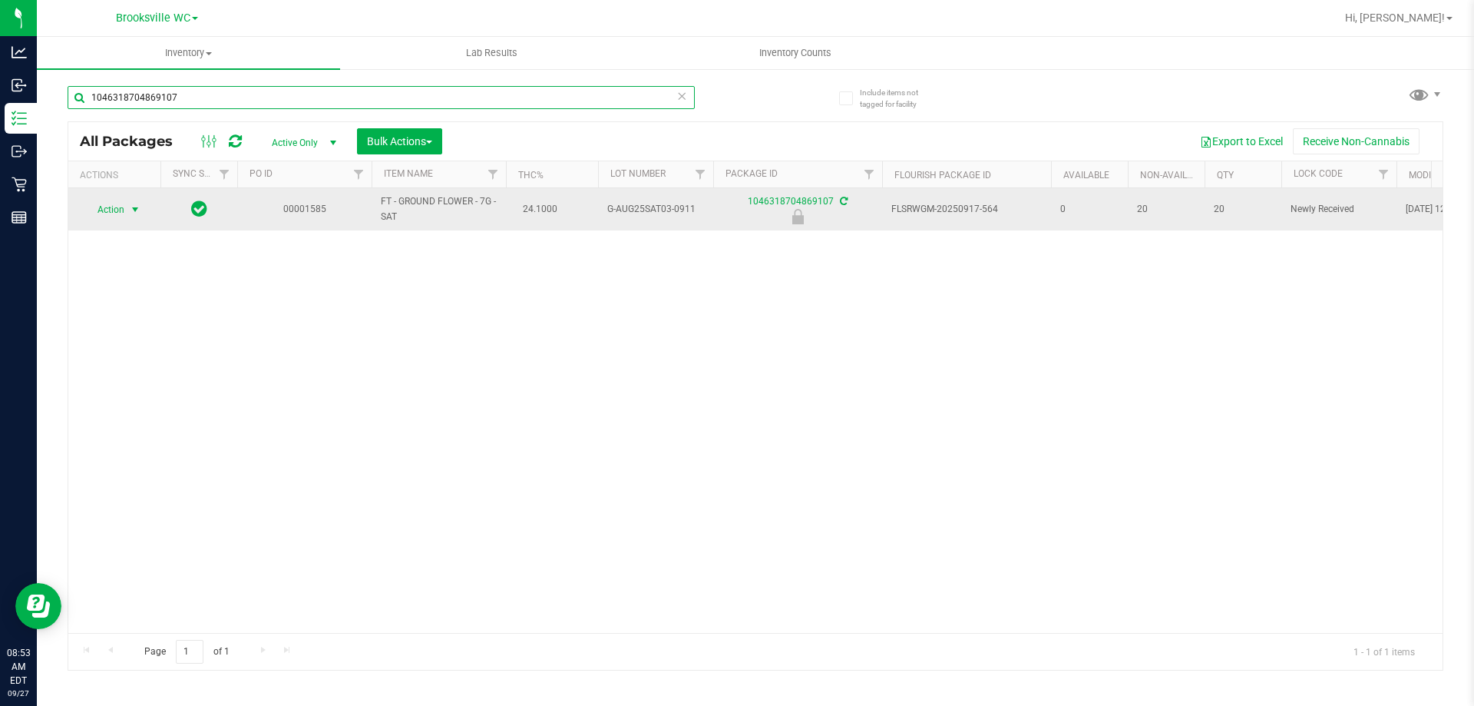
type input "1046318704869107"
click at [114, 215] on span "Action" at bounding box center [104, 209] width 41 height 21
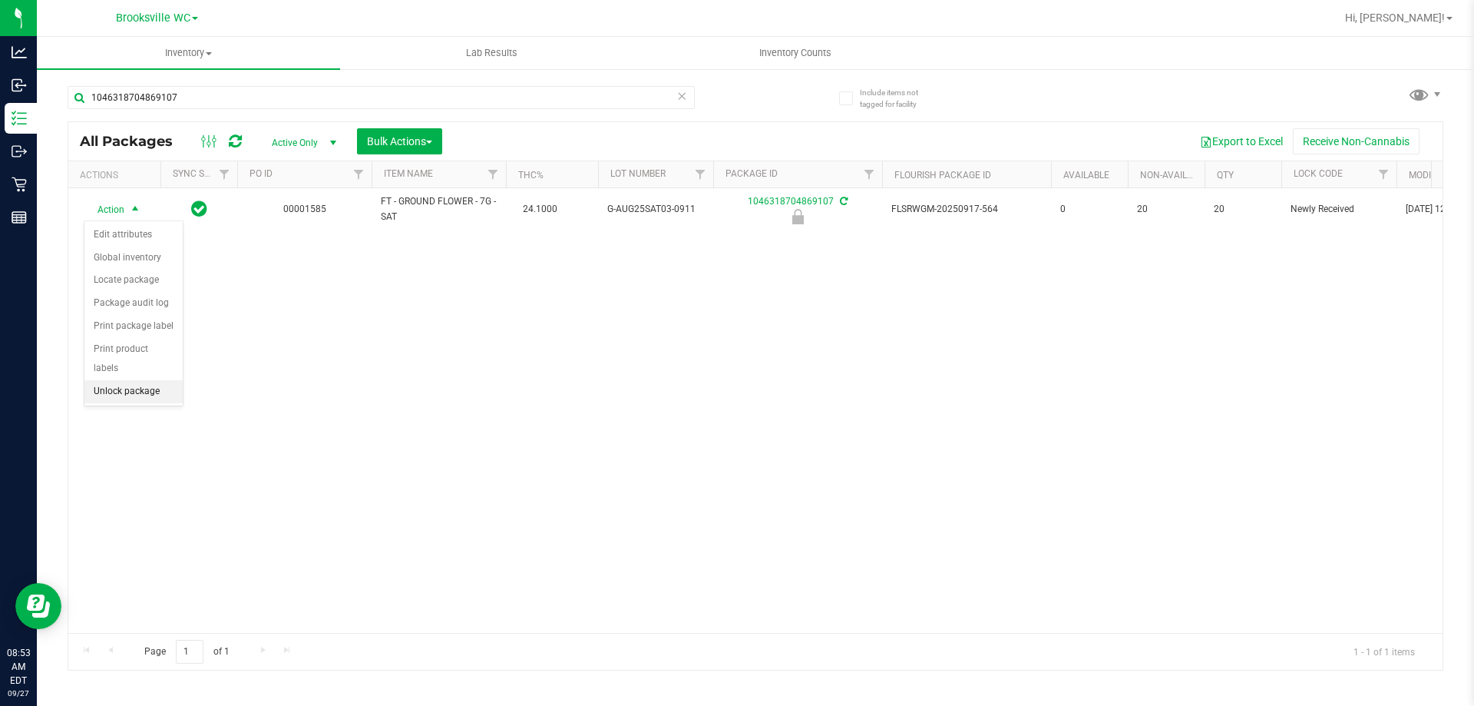
click at [135, 380] on li "Unlock package" at bounding box center [133, 391] width 98 height 23
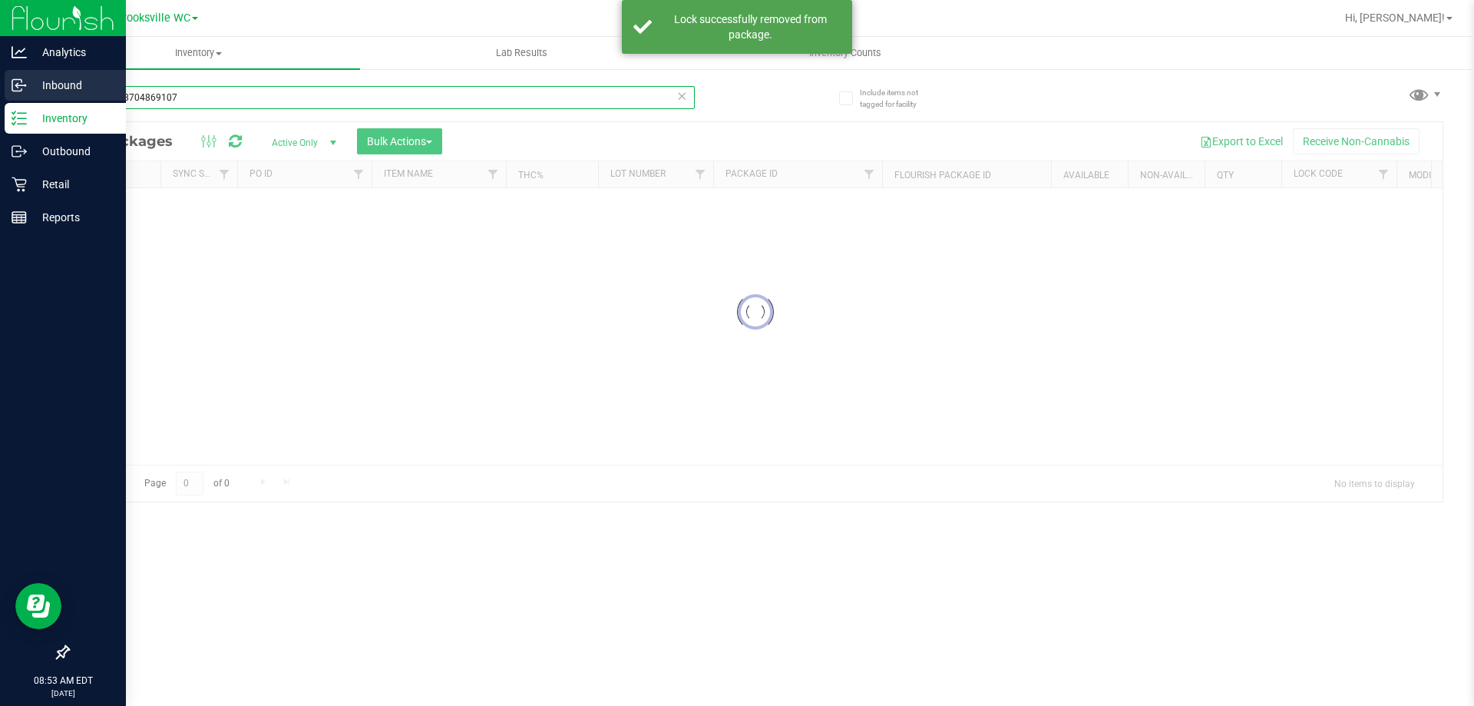
drag, startPoint x: 188, startPoint y: 98, endPoint x: 0, endPoint y: 84, distance: 188.6
click at [0, 90] on div "Analytics Inbound Inventory Outbound Retail Reports 08:53 AM EDT 09/27/2025 09/…" at bounding box center [737, 353] width 1474 height 706
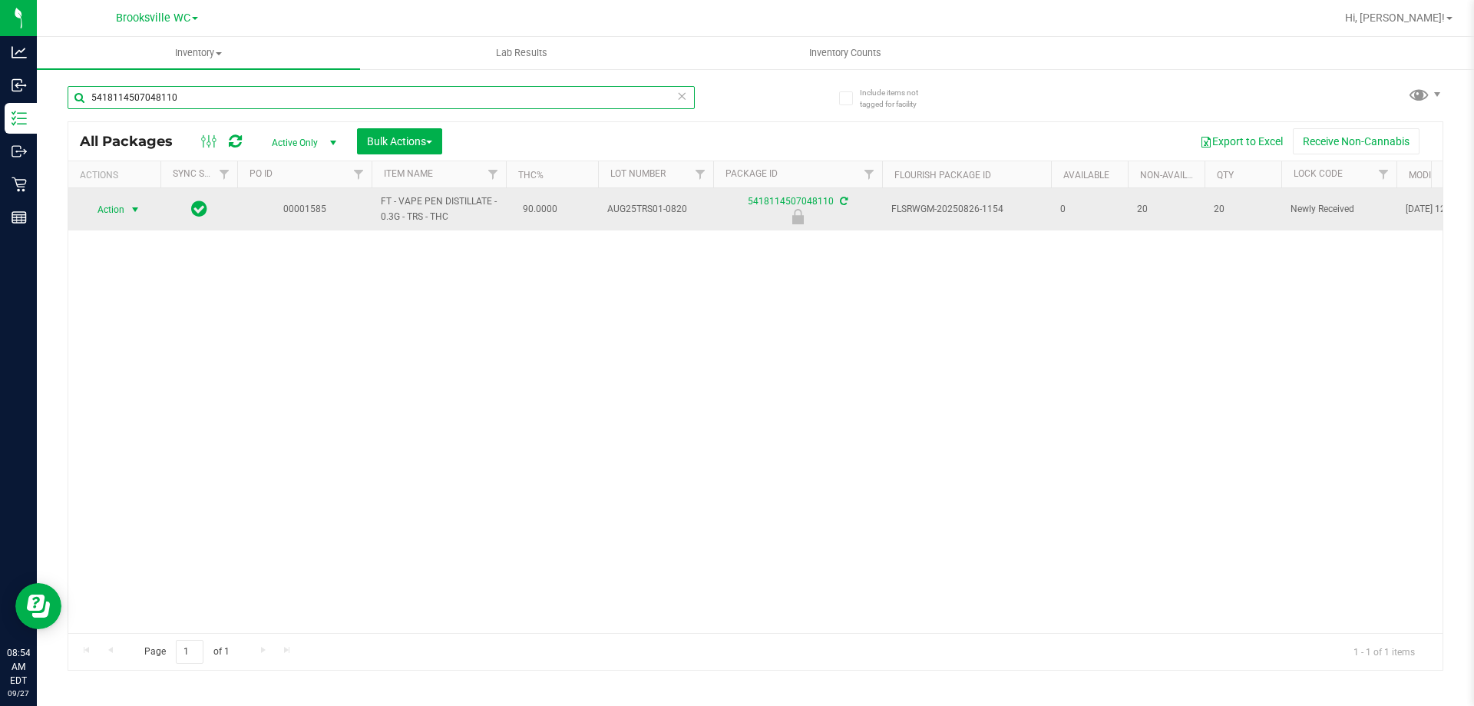
type input "5418114507048110"
click at [108, 207] on span "Action" at bounding box center [104, 209] width 41 height 21
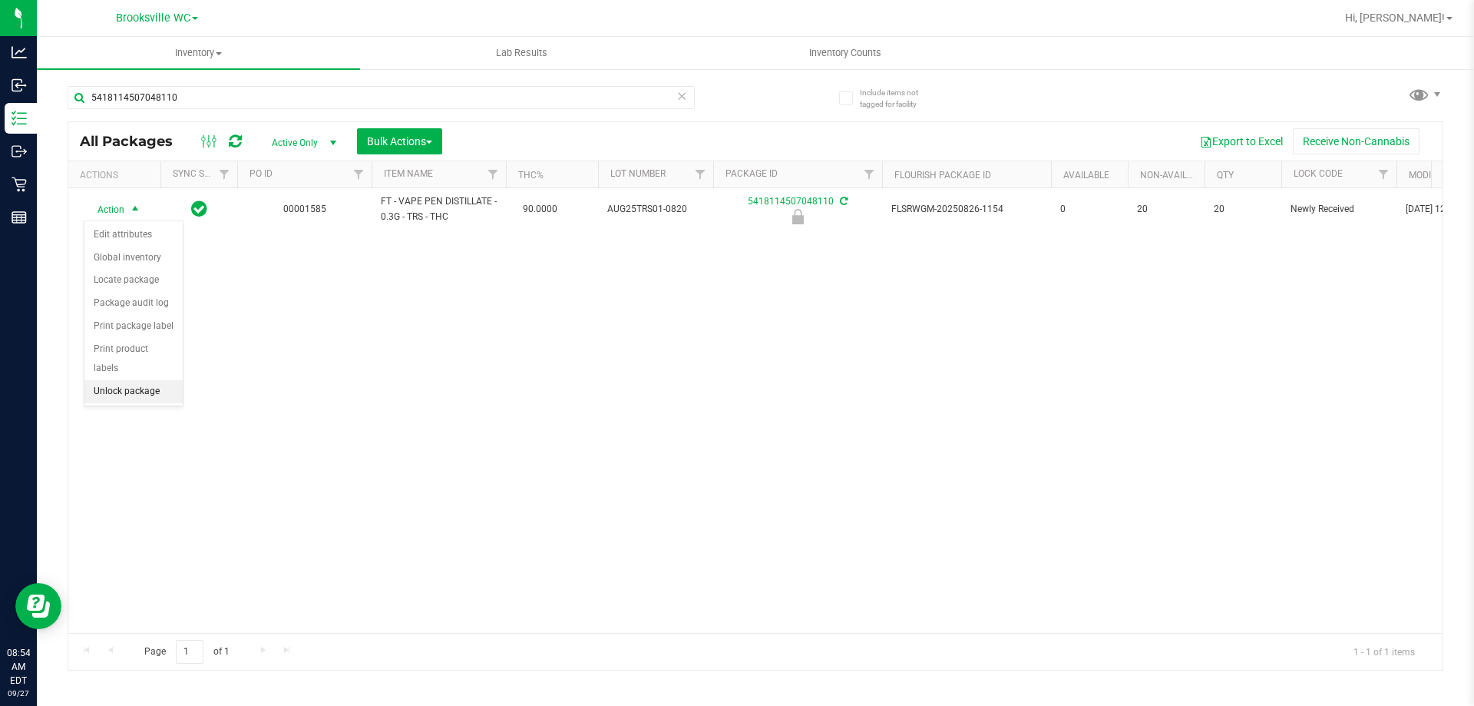
click at [124, 380] on li "Unlock package" at bounding box center [133, 391] width 98 height 23
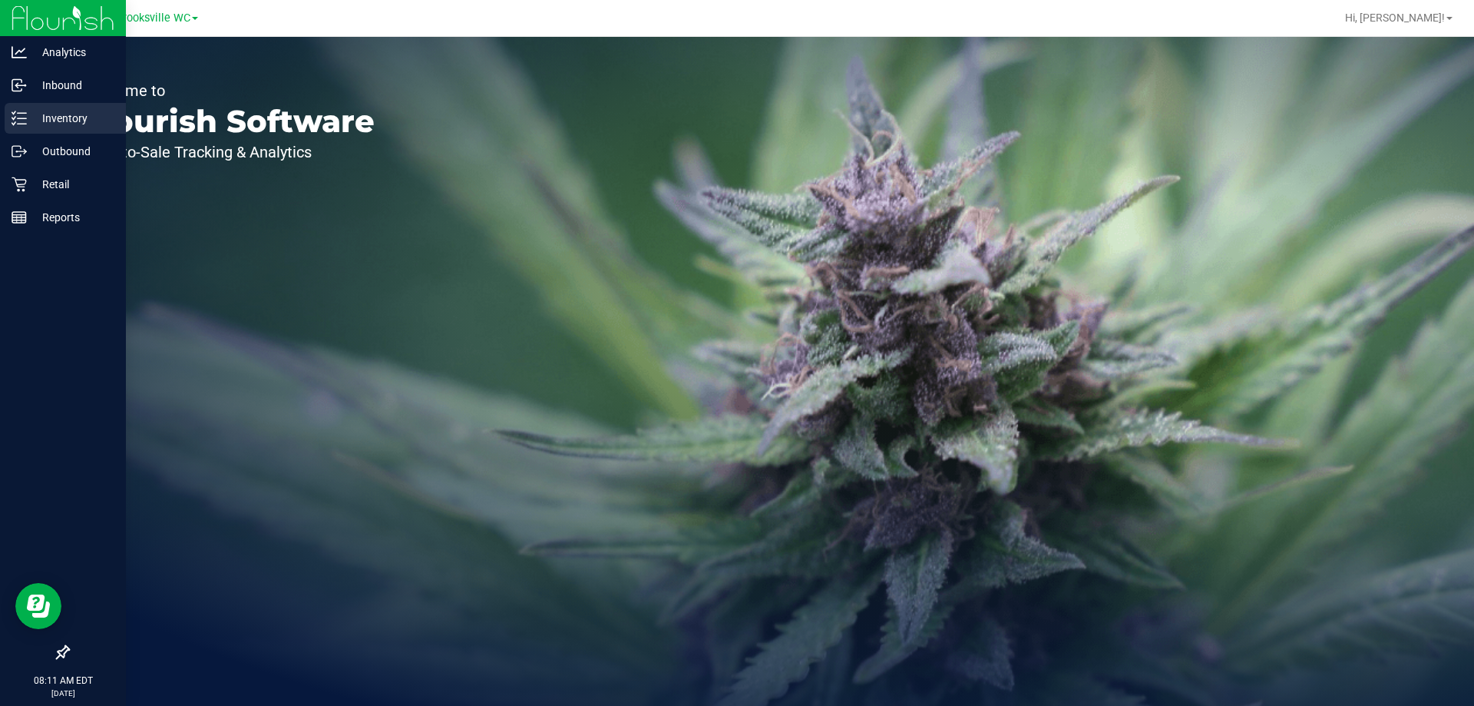
click at [34, 123] on p "Inventory" at bounding box center [73, 118] width 92 height 18
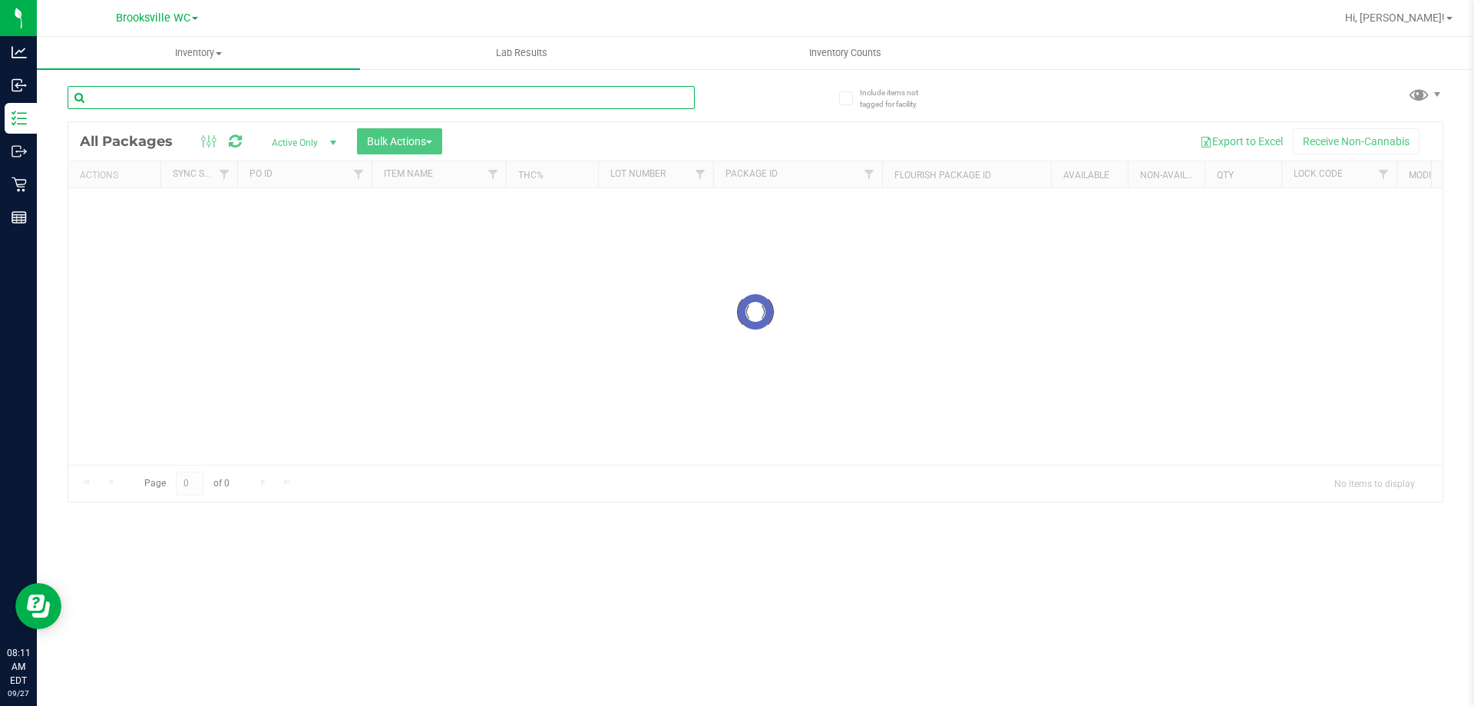
click at [257, 100] on input "text" at bounding box center [381, 97] width 627 height 23
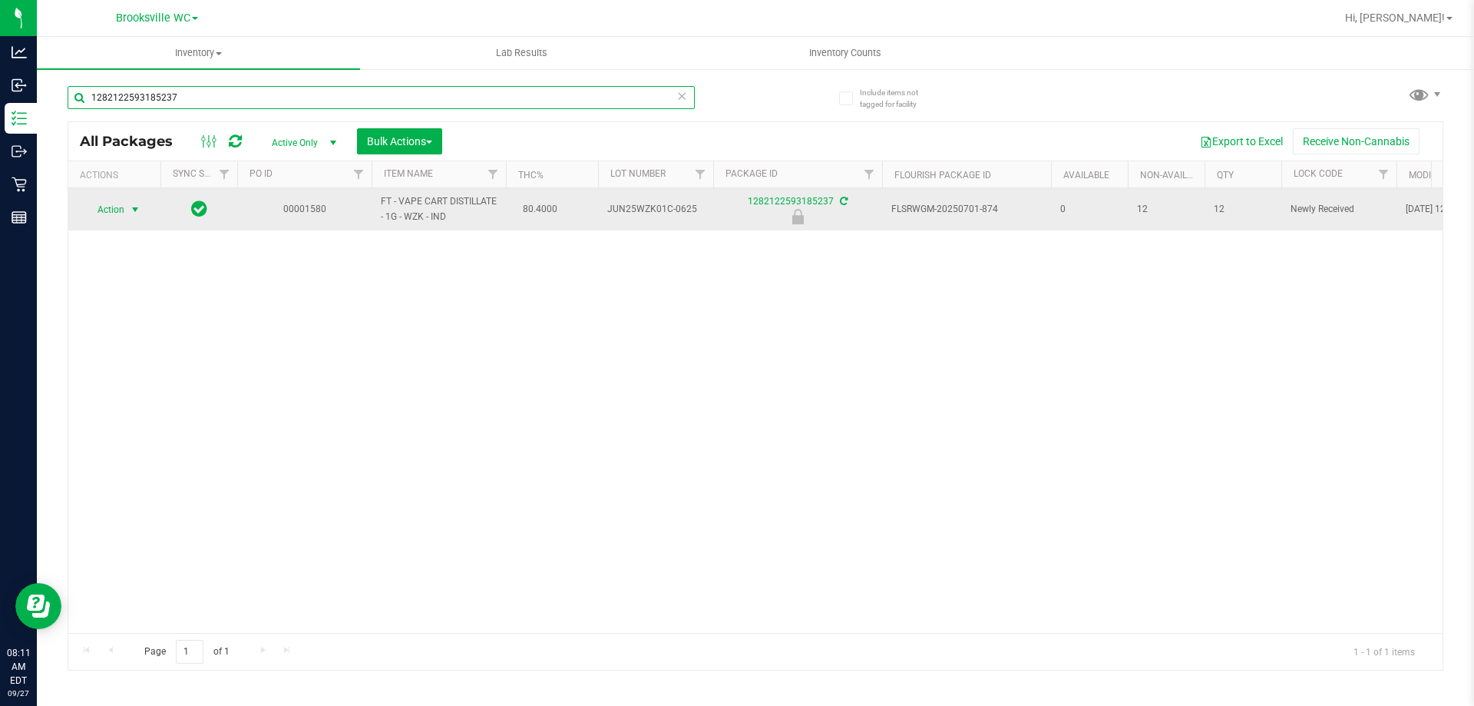
type input "1282122593185237"
click at [113, 207] on span "Action" at bounding box center [104, 209] width 41 height 21
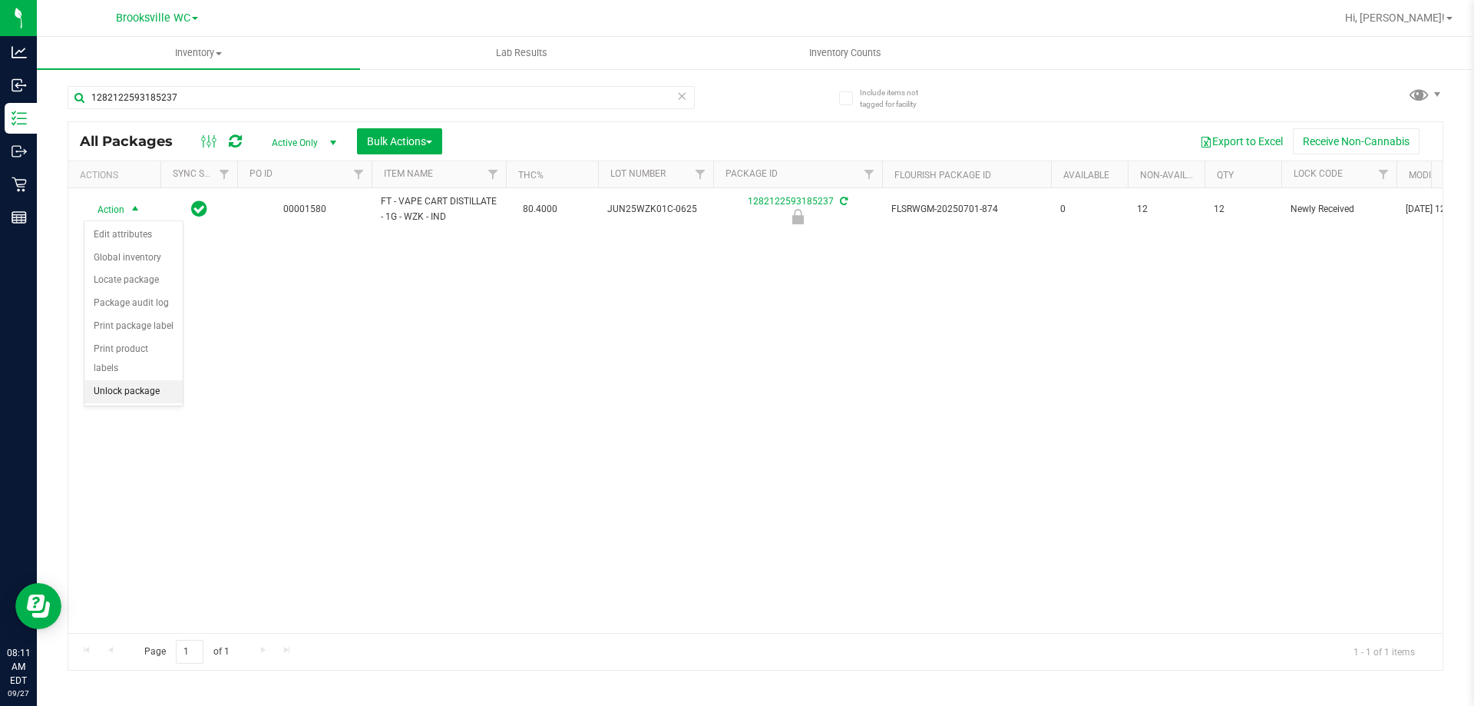
click at [101, 380] on li "Unlock package" at bounding box center [133, 391] width 98 height 23
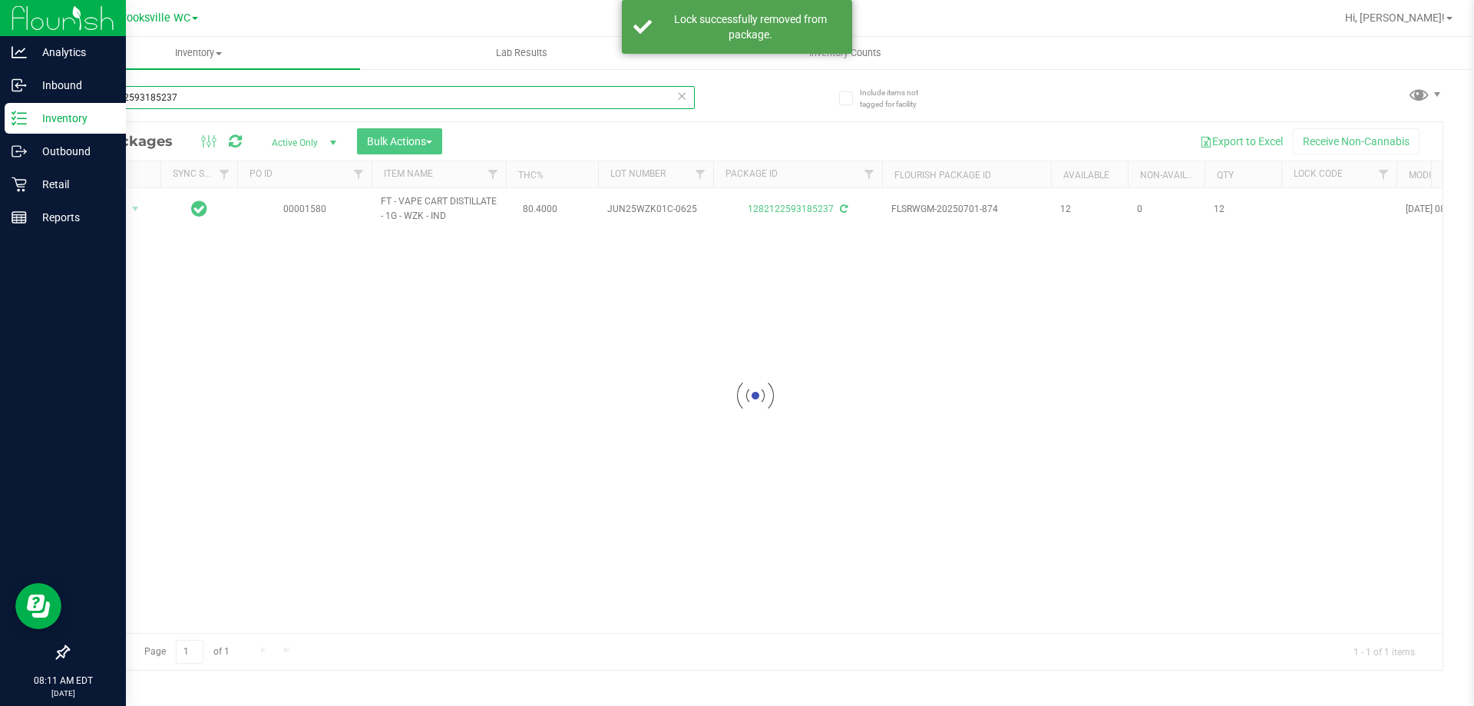
drag, startPoint x: 200, startPoint y: 102, endPoint x: 0, endPoint y: 33, distance: 212.0
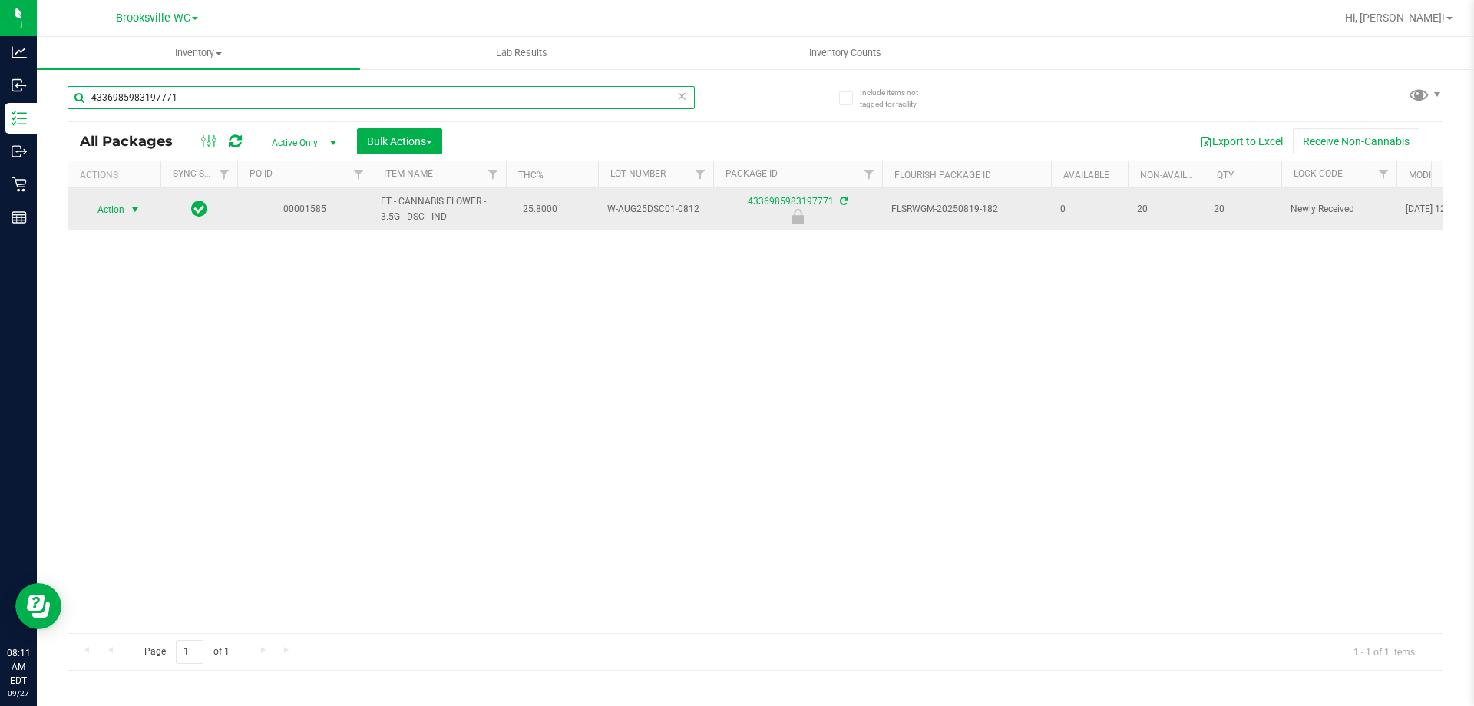
type input "4336985983197771"
click at [122, 210] on span "Action" at bounding box center [104, 209] width 41 height 21
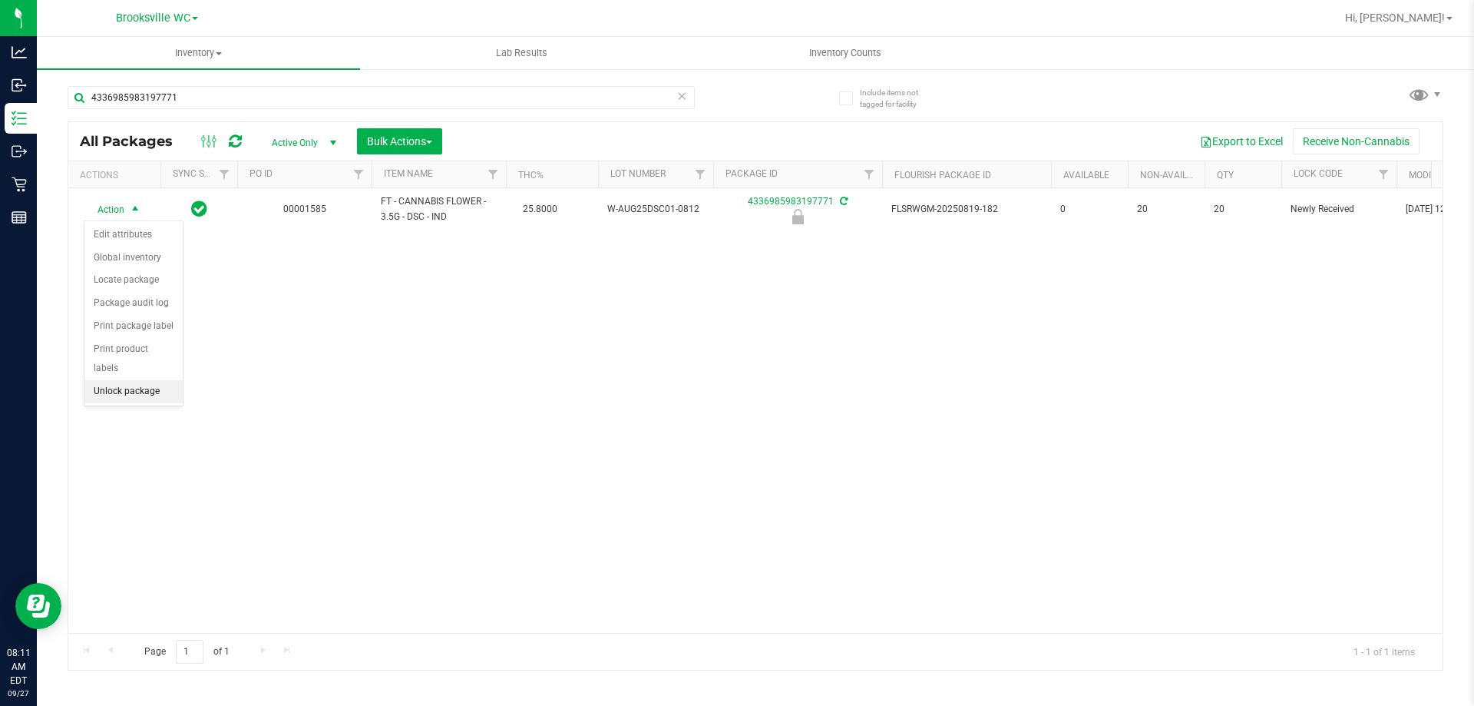
click at [113, 380] on li "Unlock package" at bounding box center [133, 391] width 98 height 23
click at [723, 379] on div "Action Action Adjust qty Create package Edit attributes Global inventory Locate…" at bounding box center [755, 410] width 1374 height 445
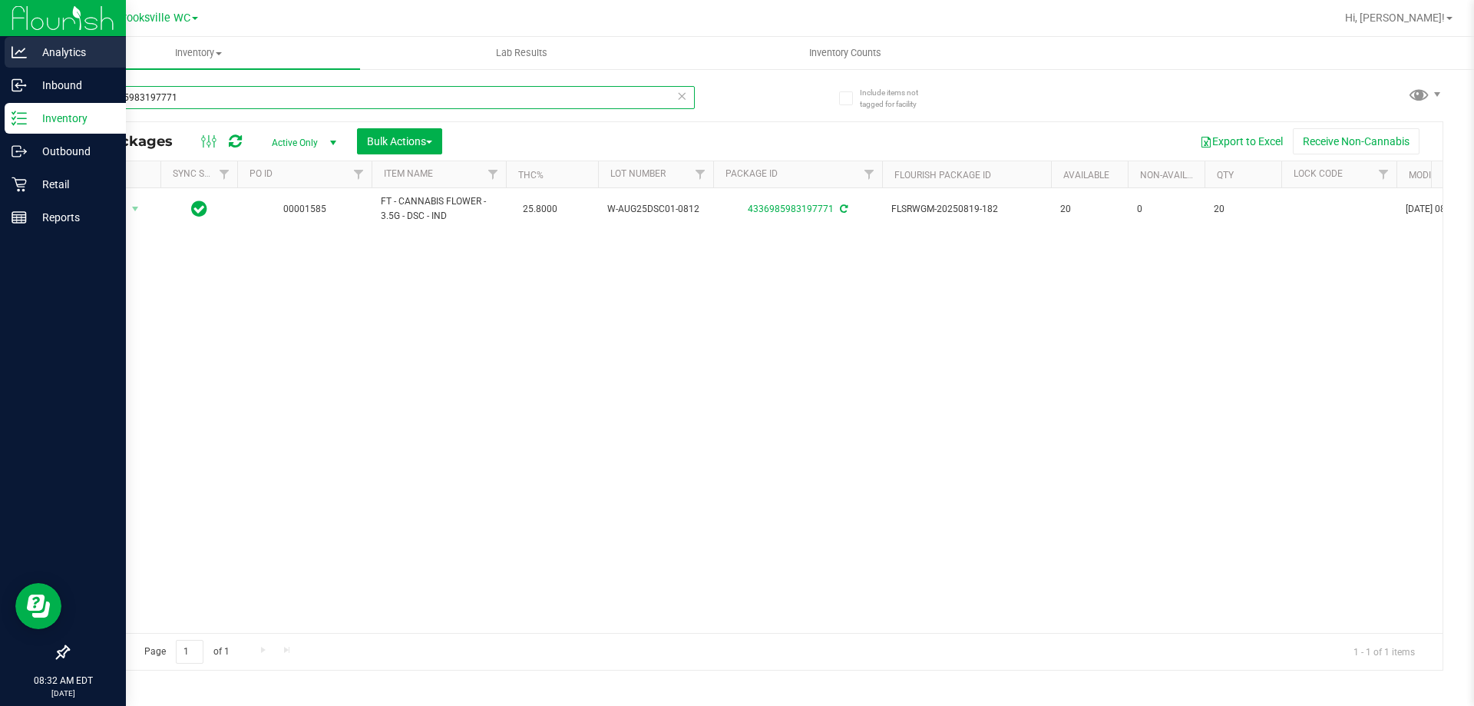
drag, startPoint x: 185, startPoint y: 94, endPoint x: 0, endPoint y: 48, distance: 190.7
click at [0, 48] on div "Analytics Inbound Inventory Outbound Retail Reports 08:32 AM EDT [DATE] 09/27 B…" at bounding box center [737, 353] width 1474 height 706
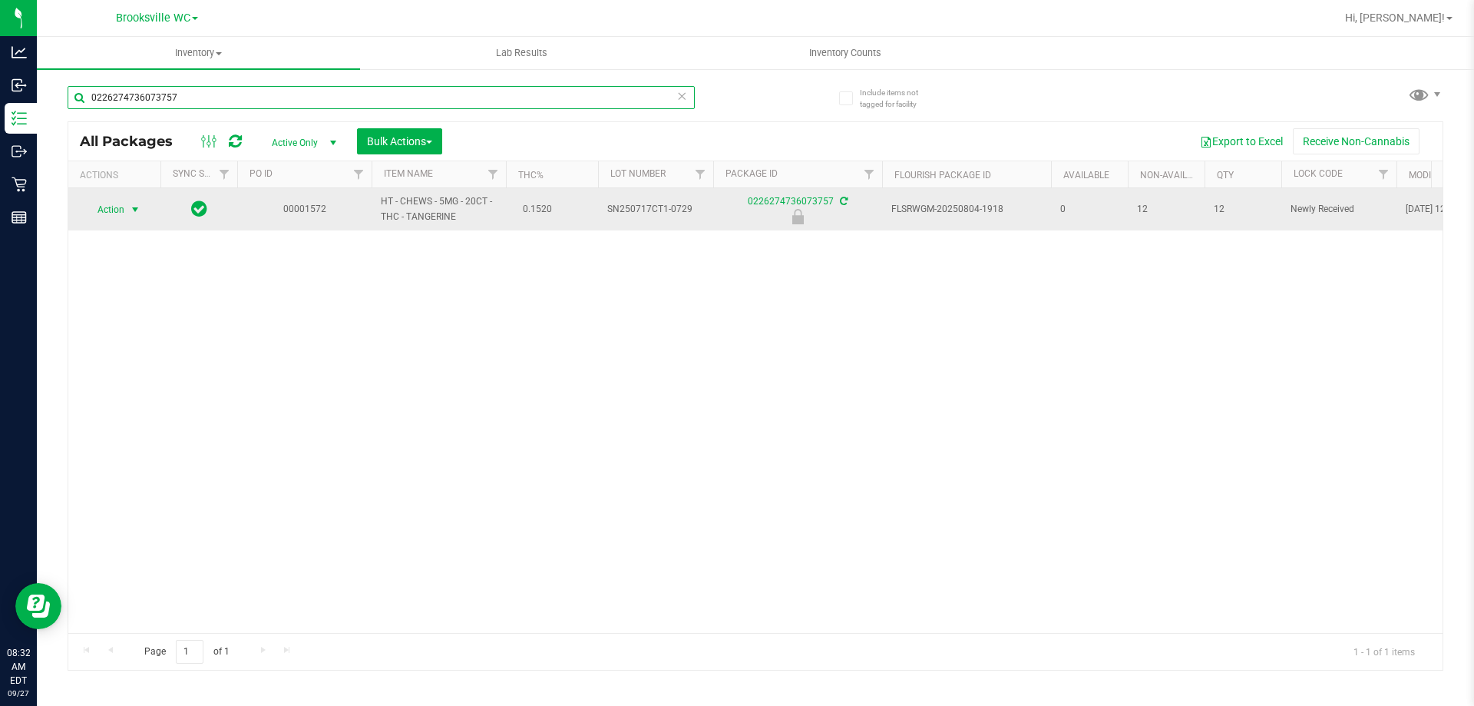
type input "0226274736073757"
click at [117, 210] on span "Action" at bounding box center [104, 209] width 41 height 21
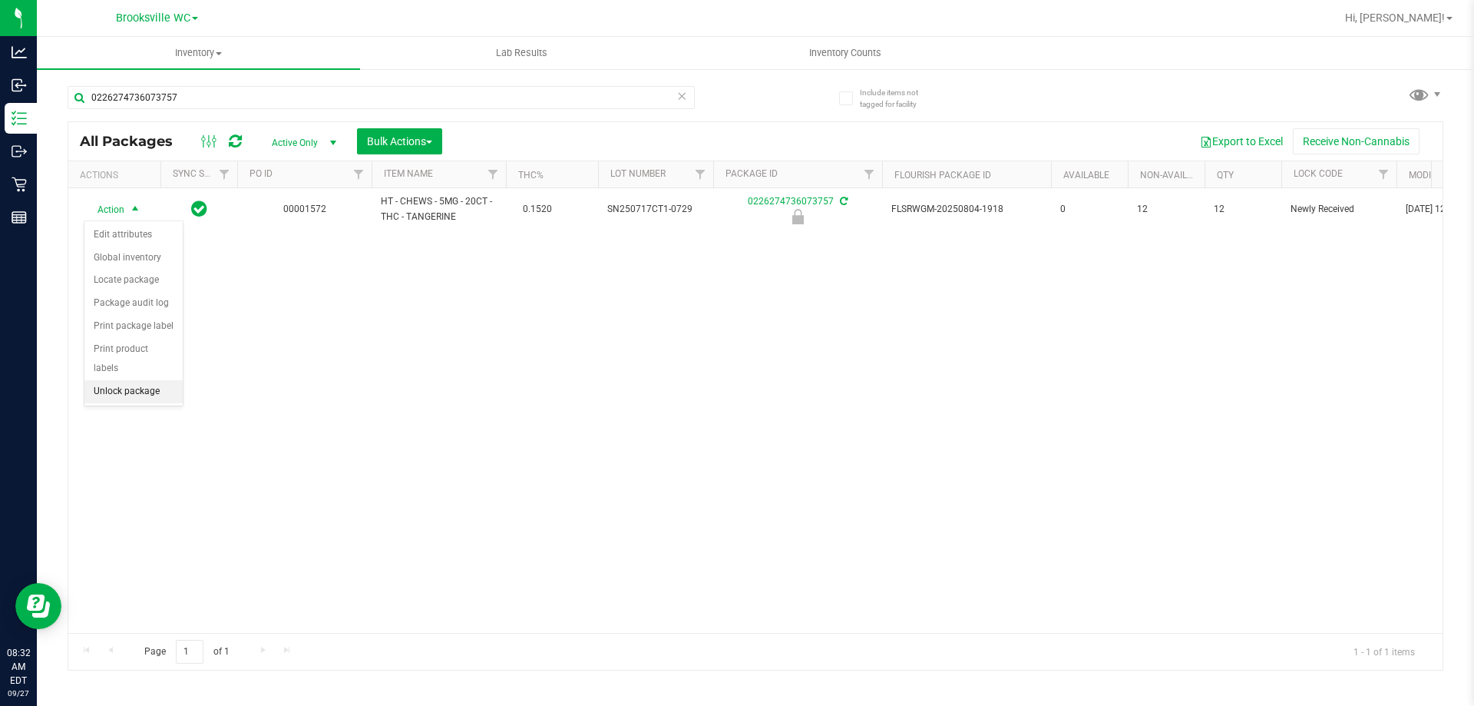
click at [108, 380] on li "Unlock package" at bounding box center [133, 391] width 98 height 23
